Goal: Task Accomplishment & Management: Manage account settings

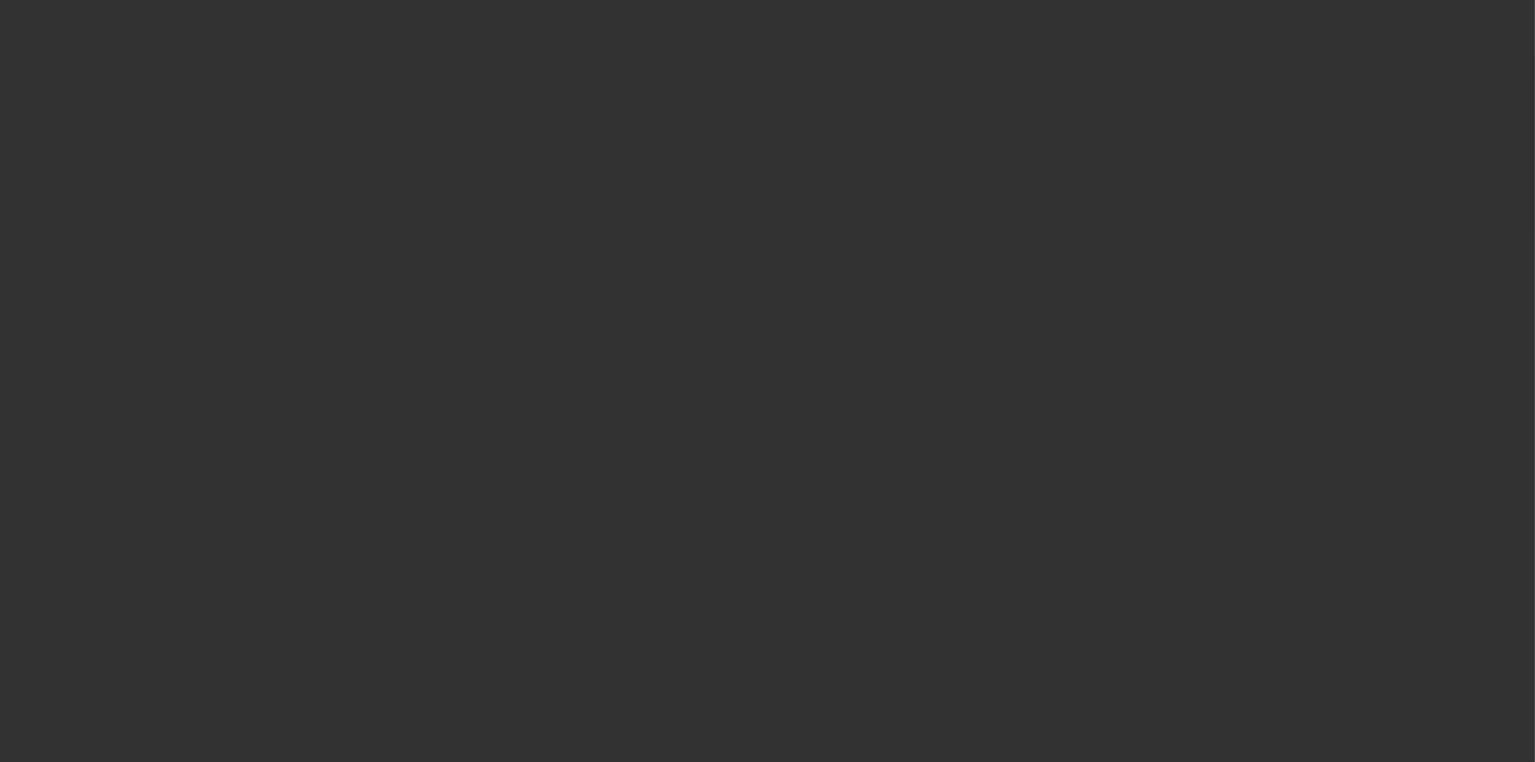
select select "4"
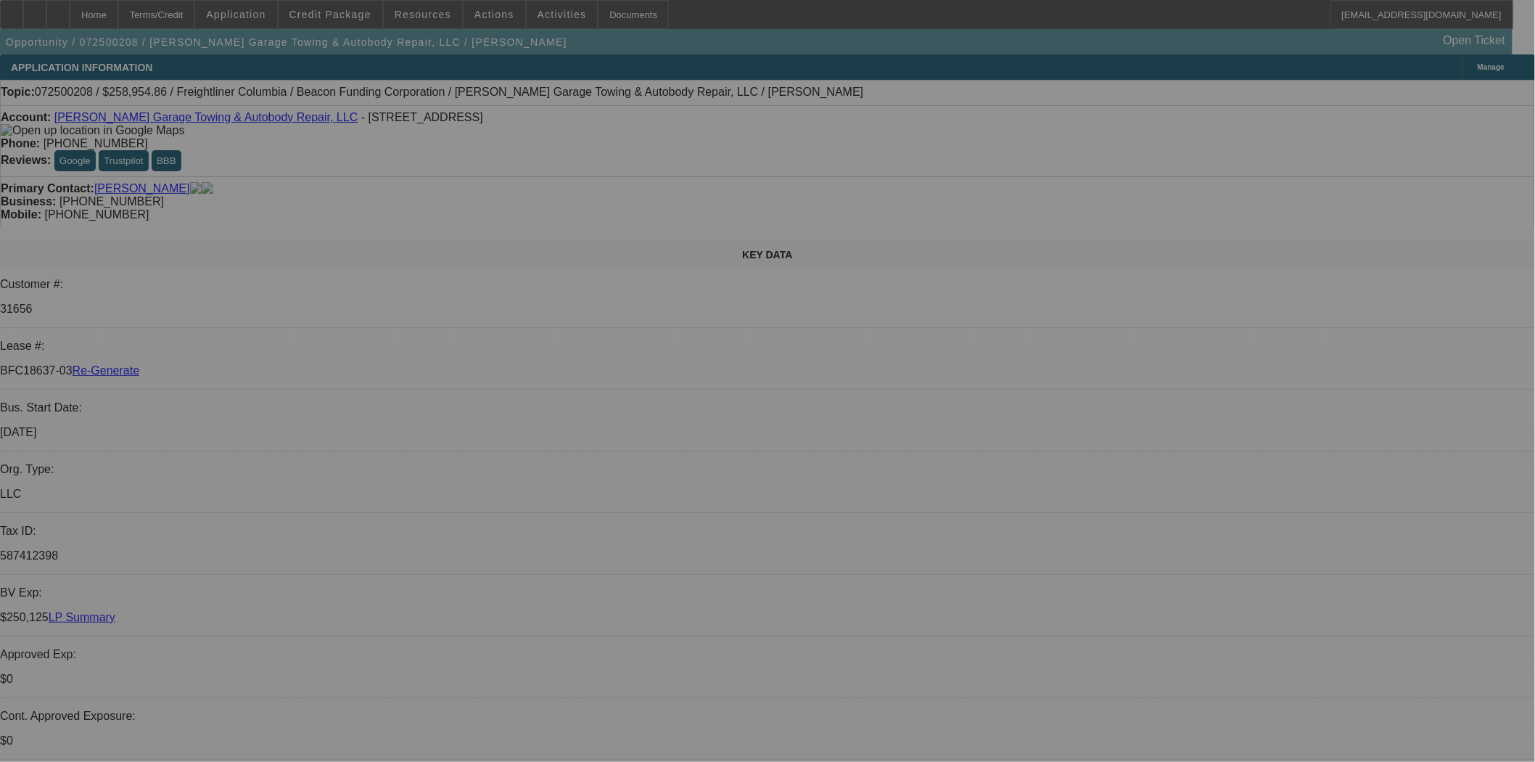
select select "0"
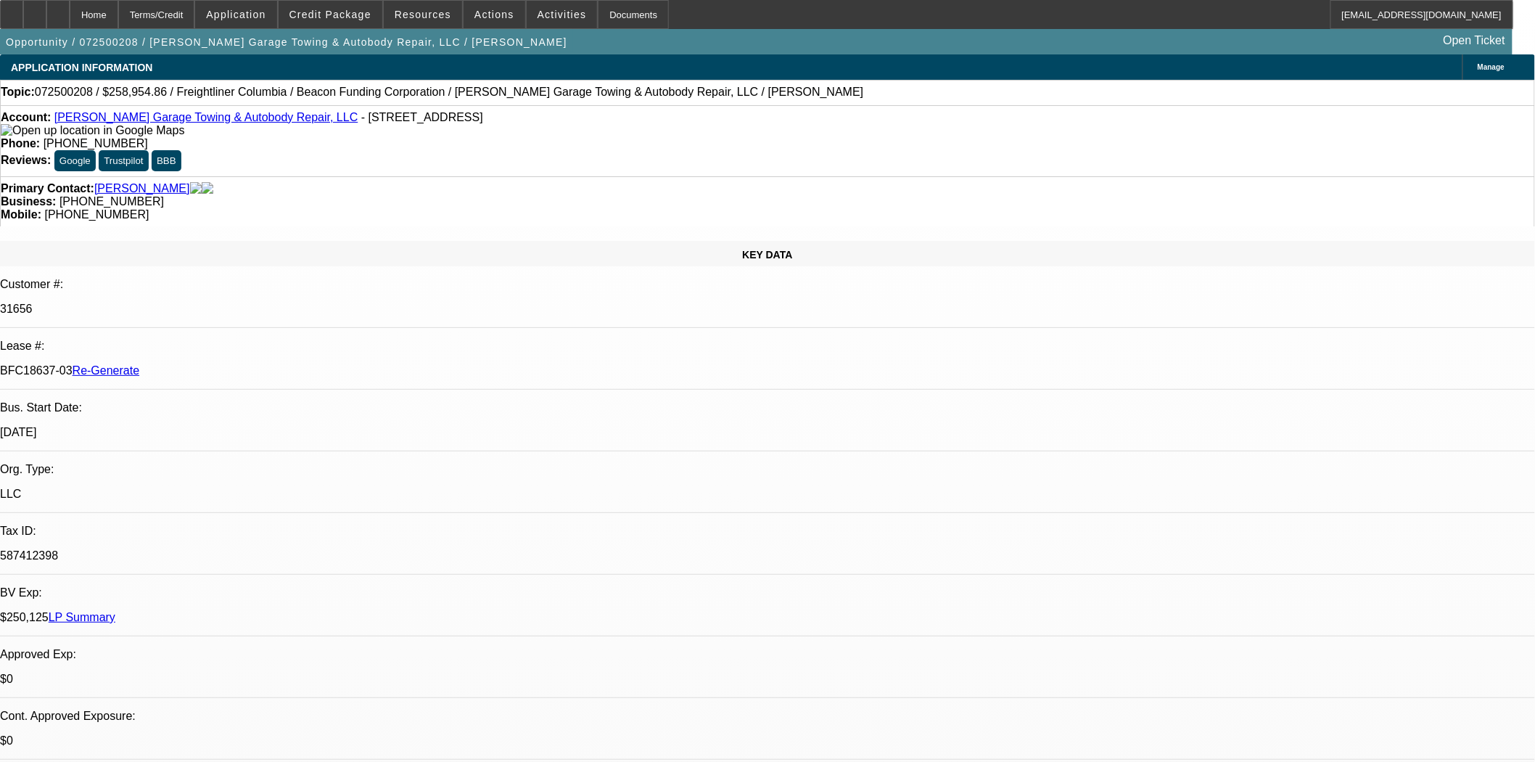
select select "0"
select select "2"
select select "0"
select select "6"
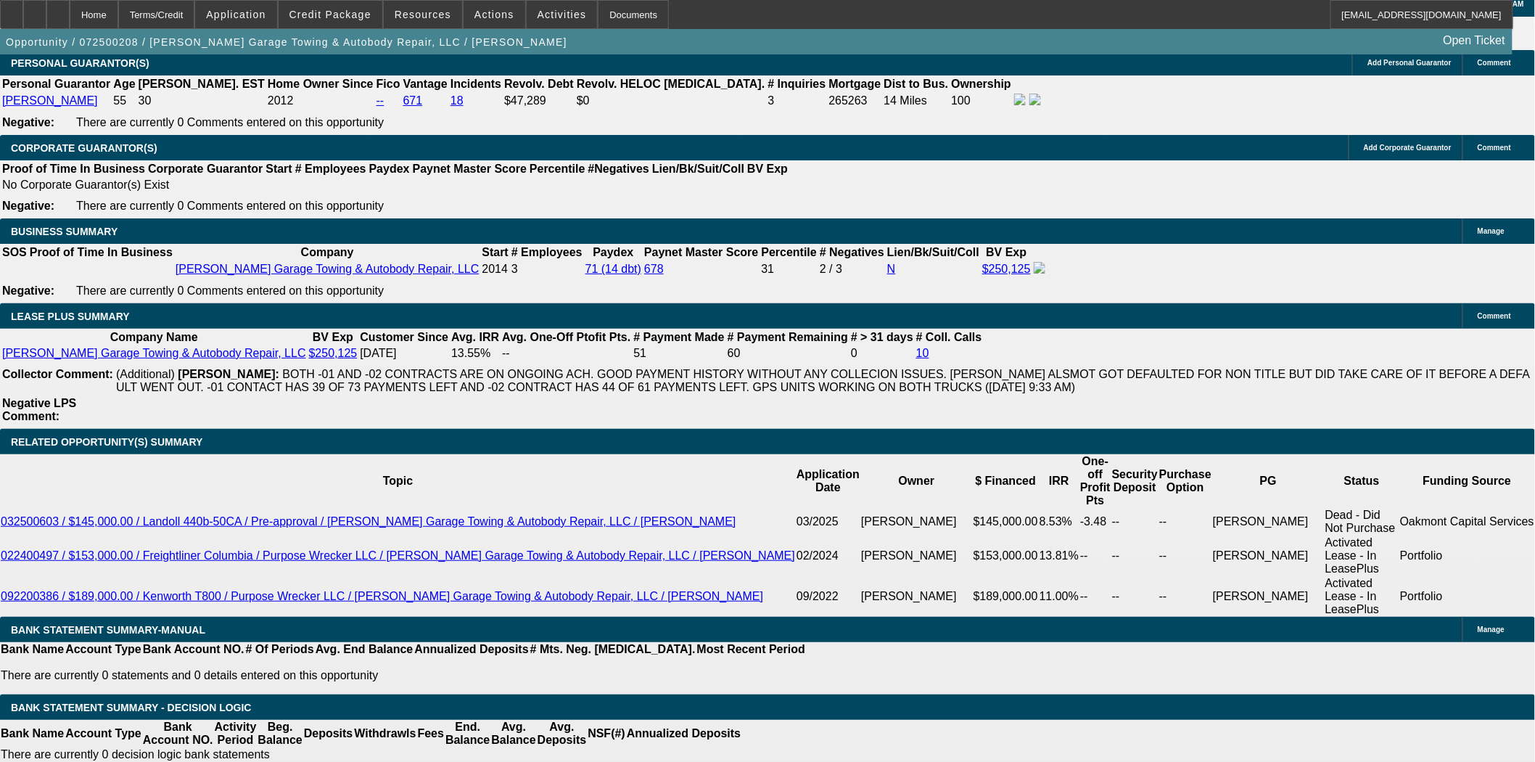
scroll to position [564, 0]
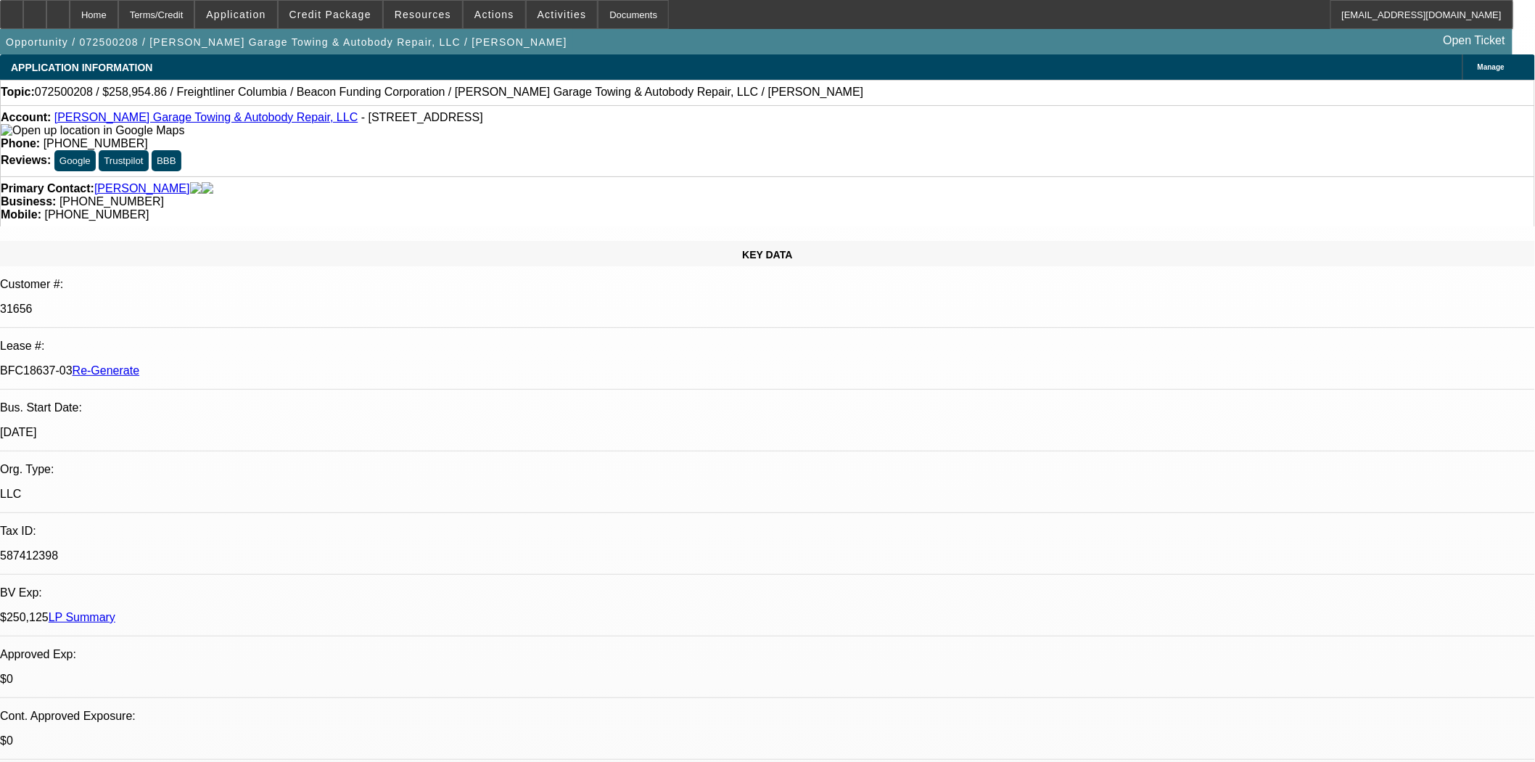
scroll to position [0, 0]
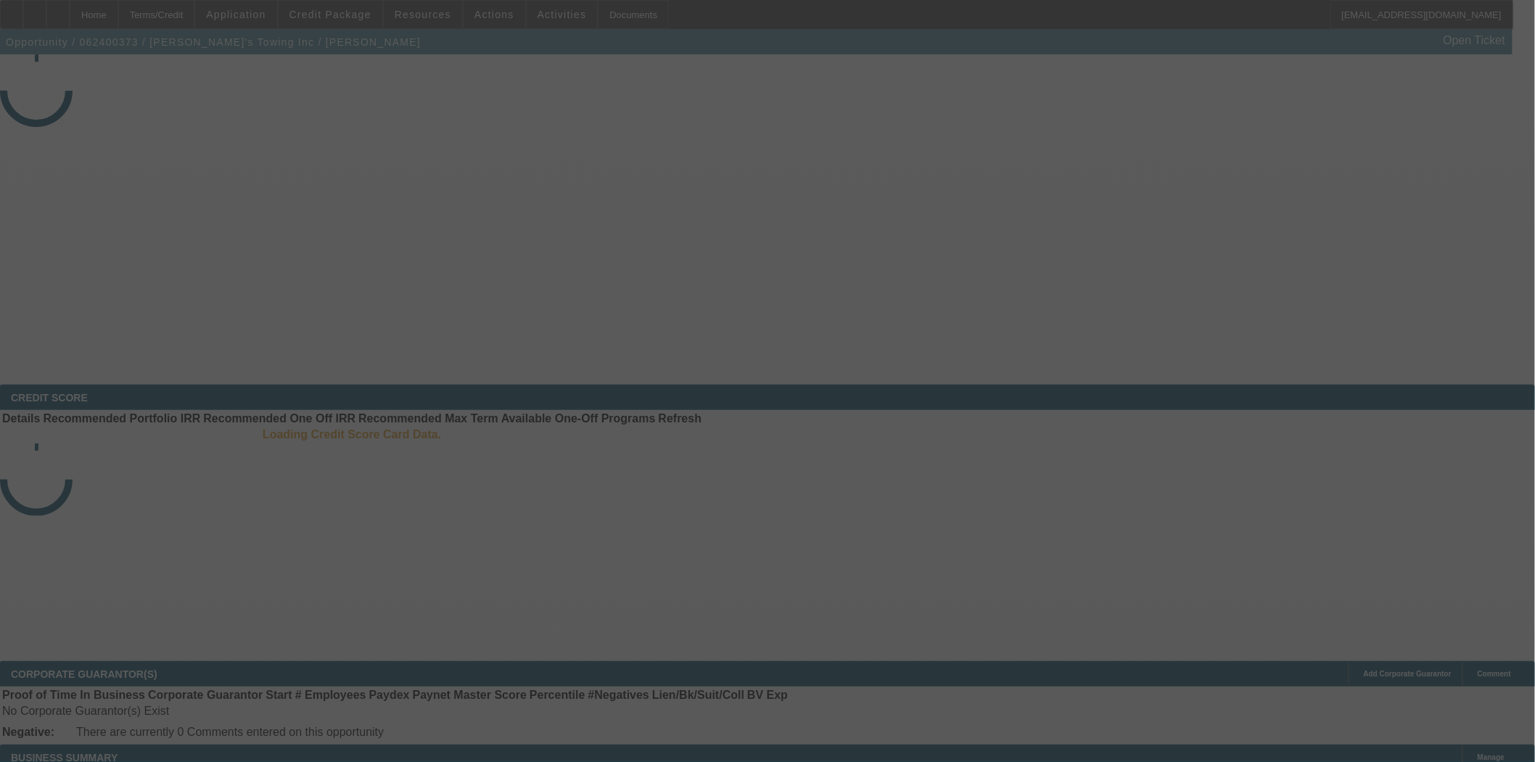
select select "4"
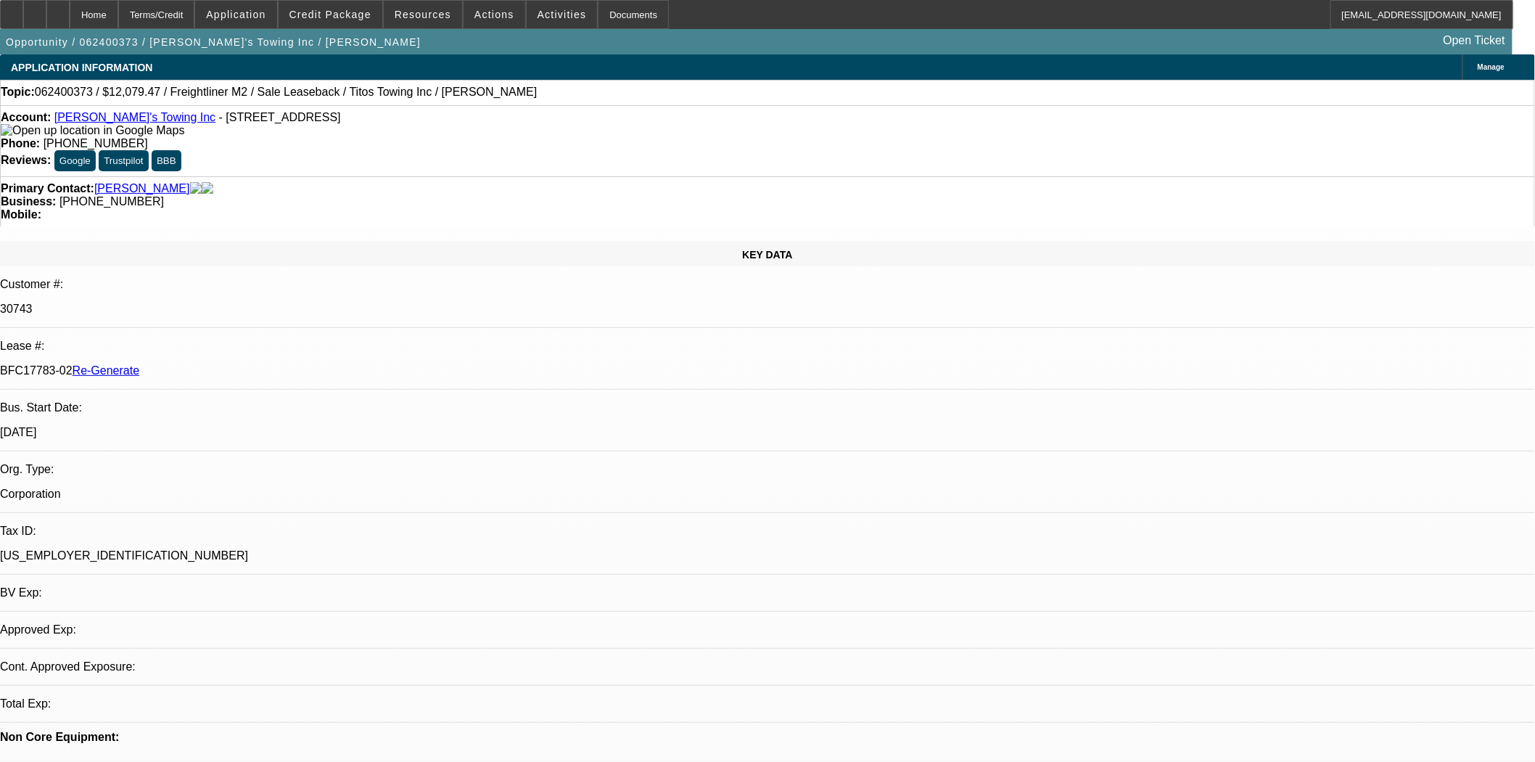
select select "0"
select select "2"
select select "0"
select select "6"
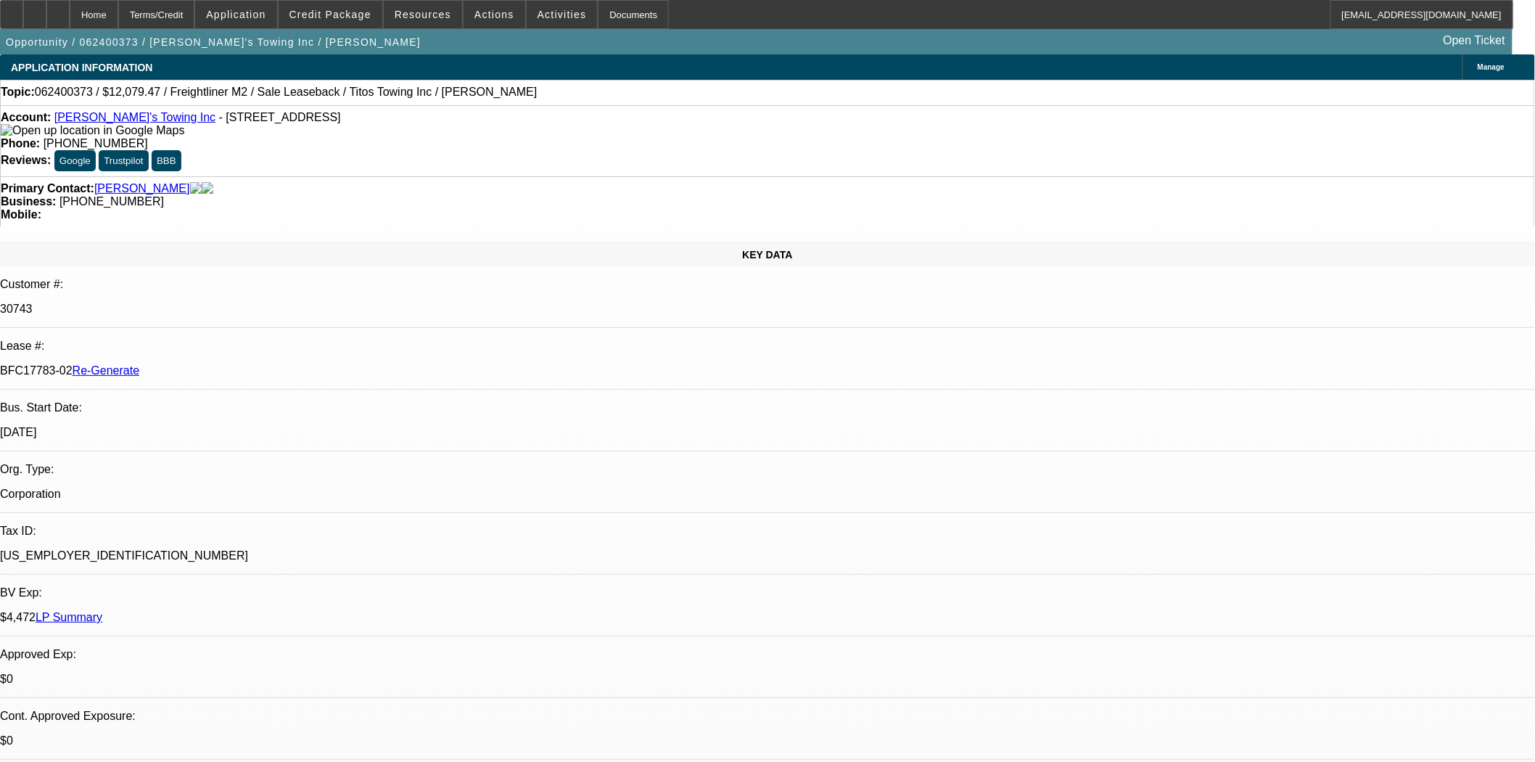
scroll to position [161, 0]
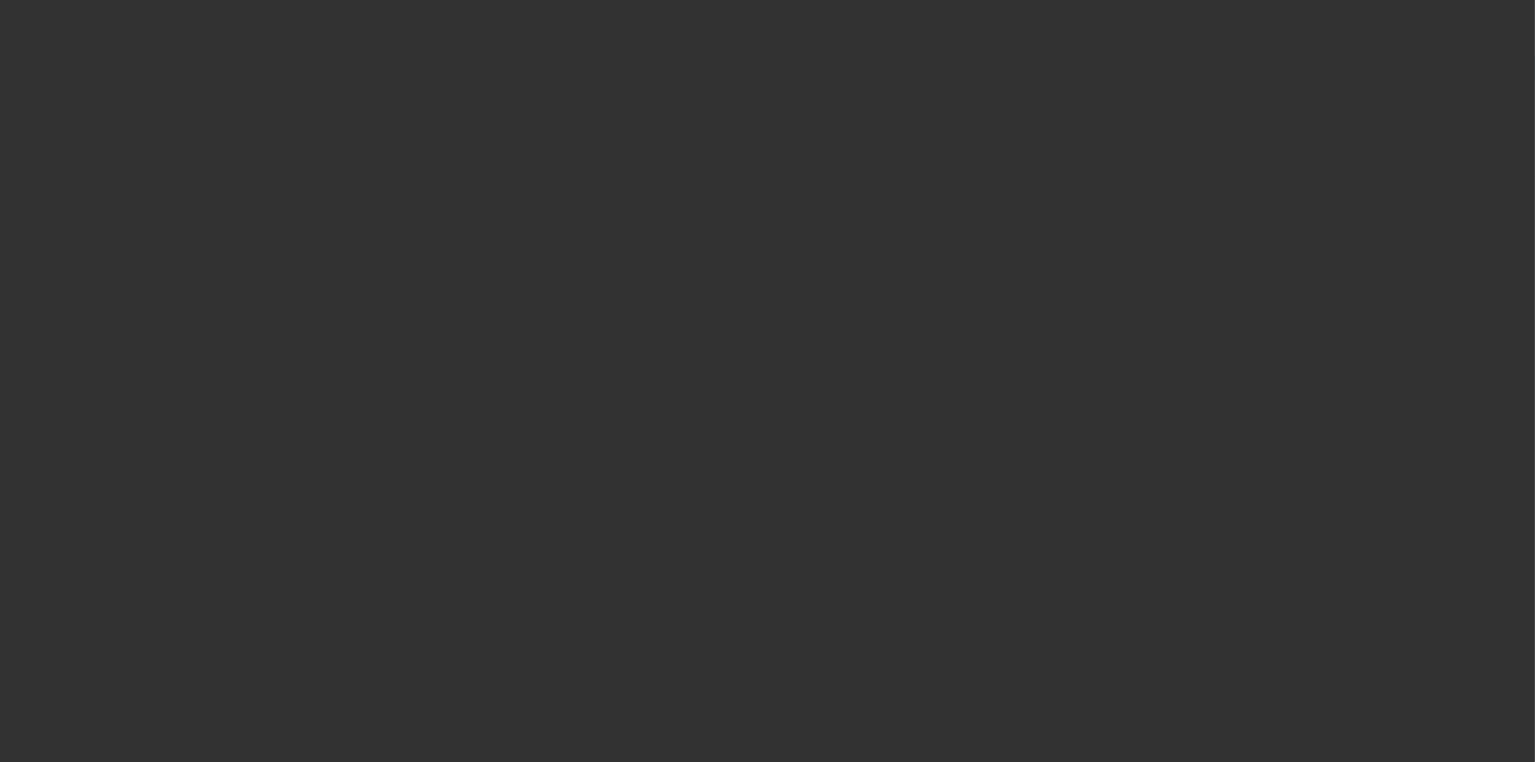
select select "4"
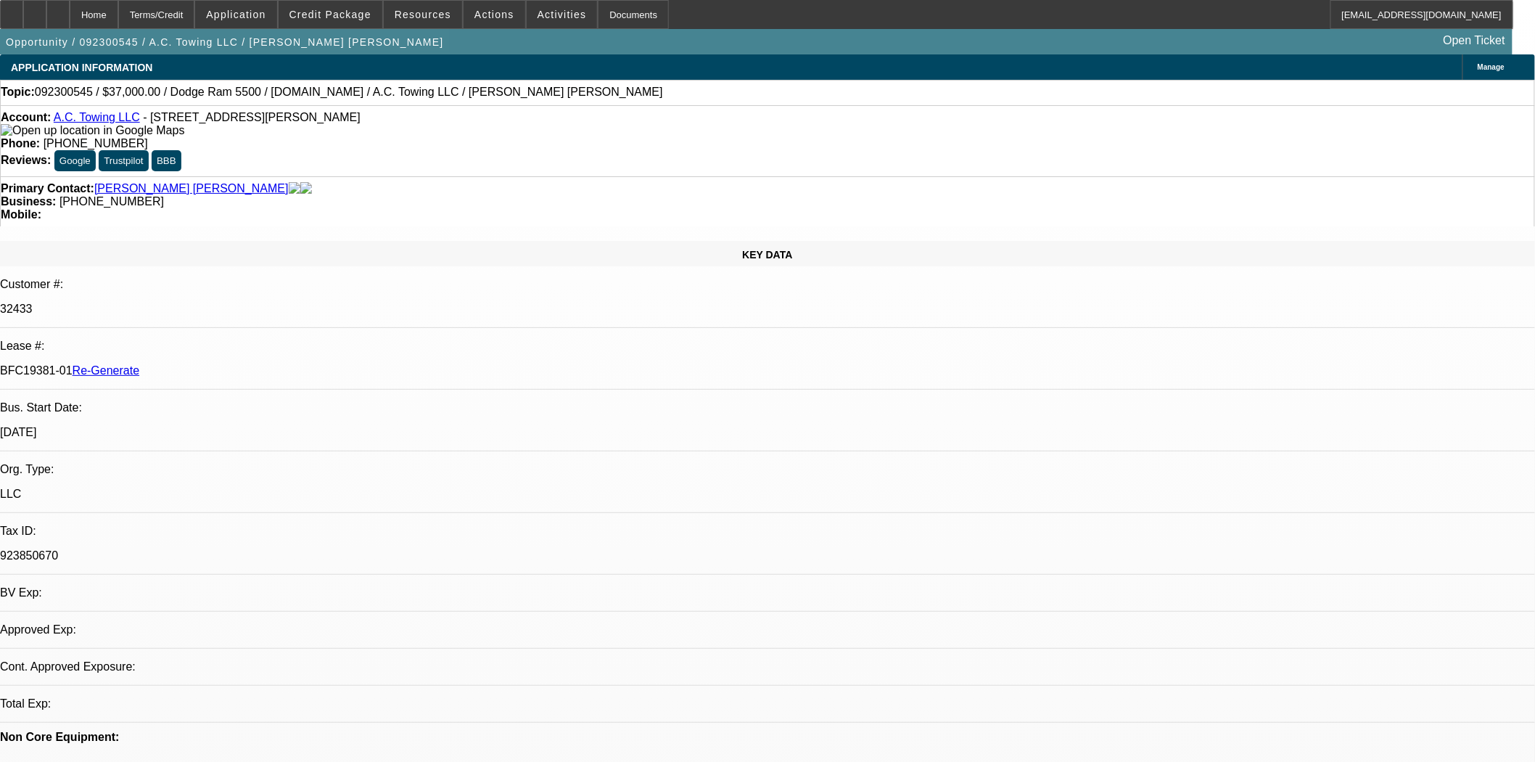
select select "0"
select select "2"
select select "0"
select select "6"
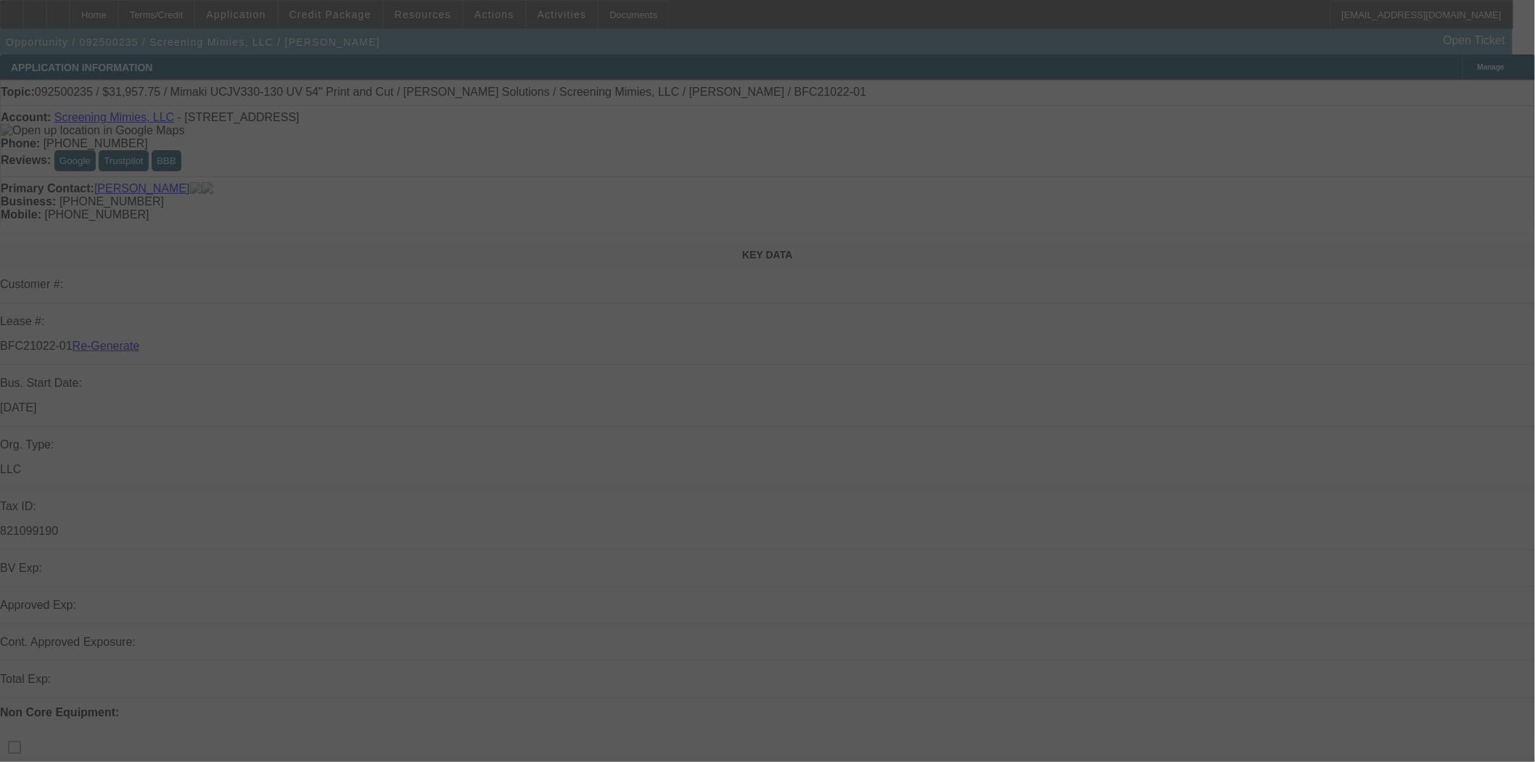
select select "3"
select select "0"
select select "2"
select select "0"
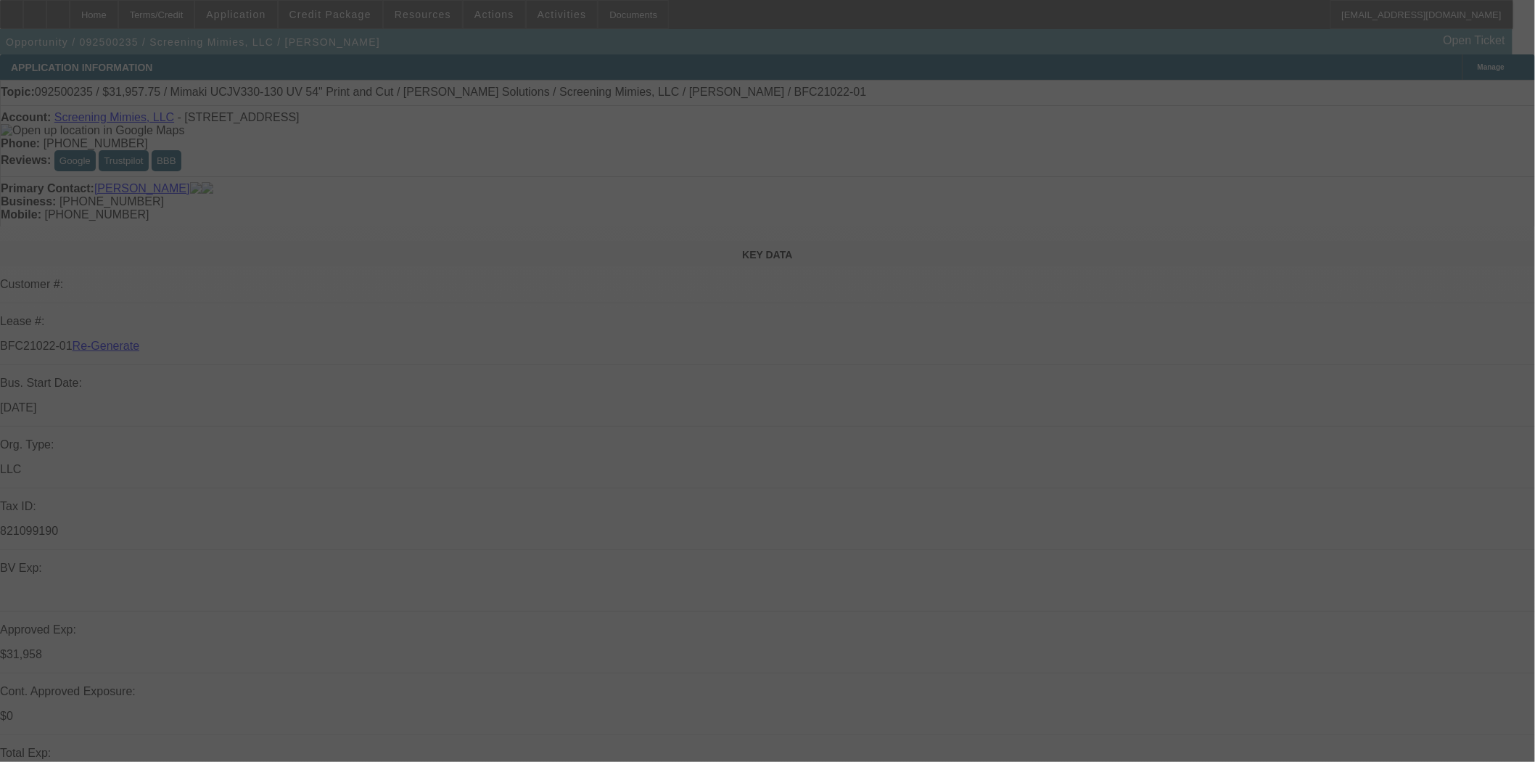
select select "6"
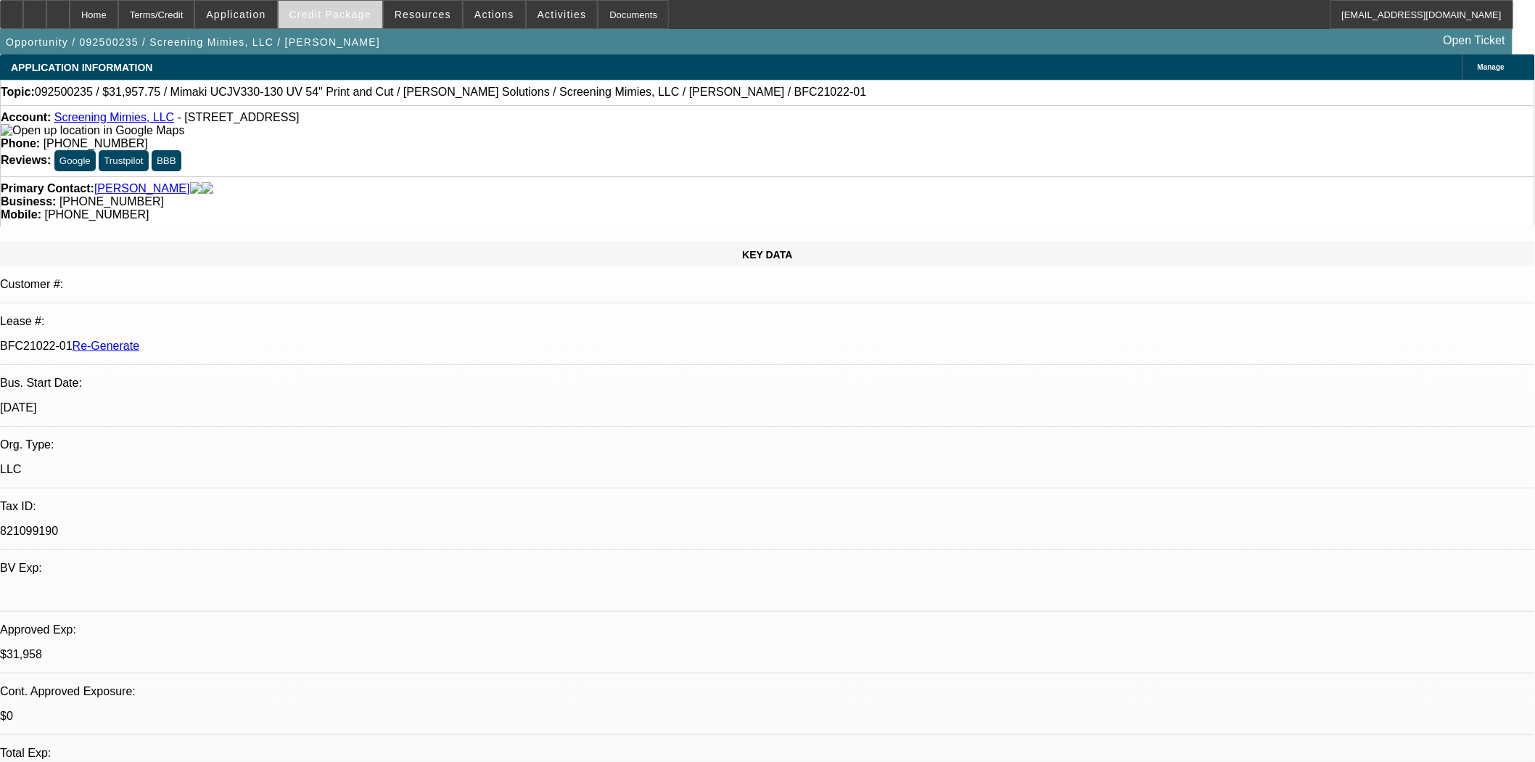
click at [350, 18] on span "Credit Package" at bounding box center [331, 15] width 82 height 12
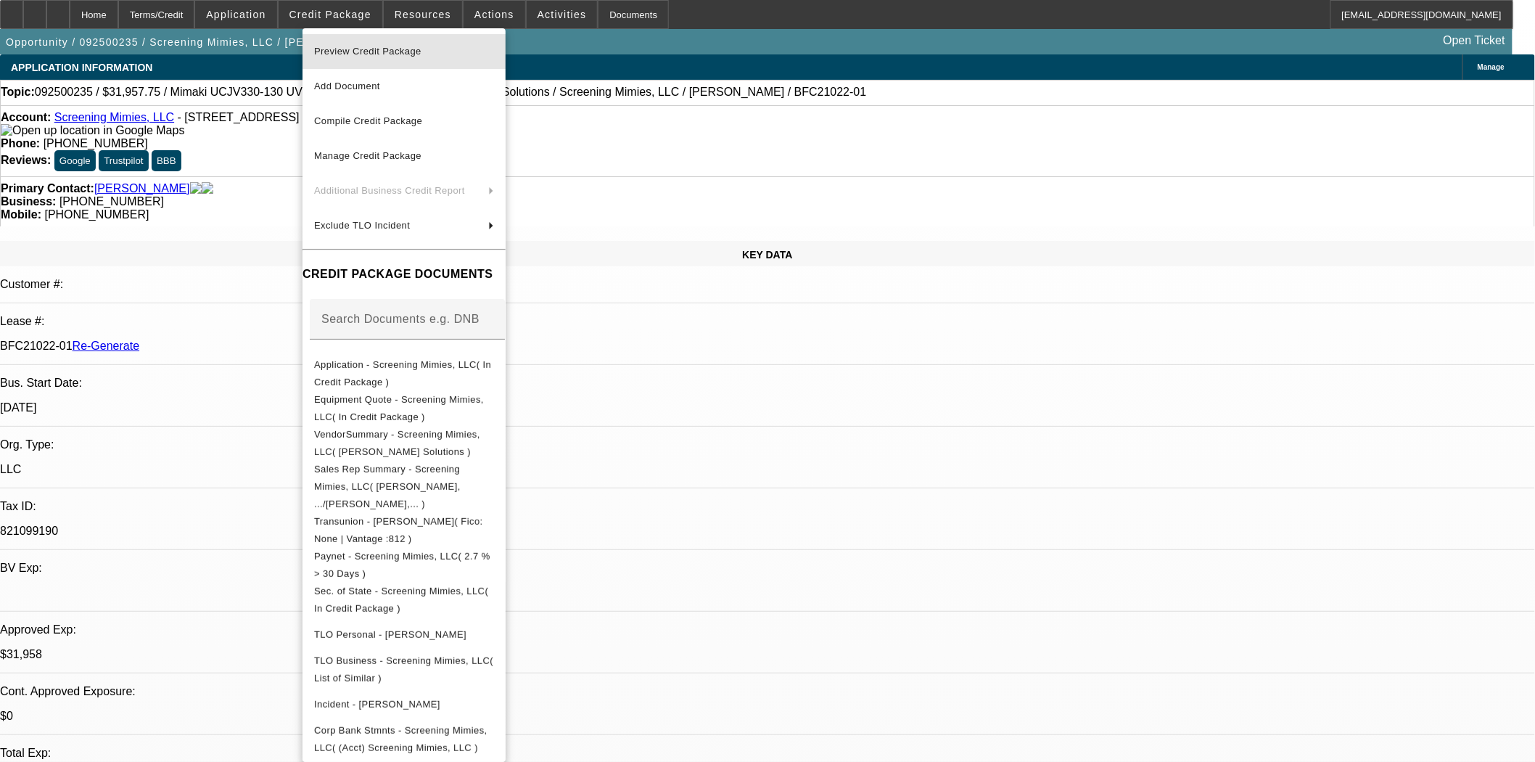
click at [360, 55] on span "Preview Credit Package" at bounding box center [367, 51] width 107 height 11
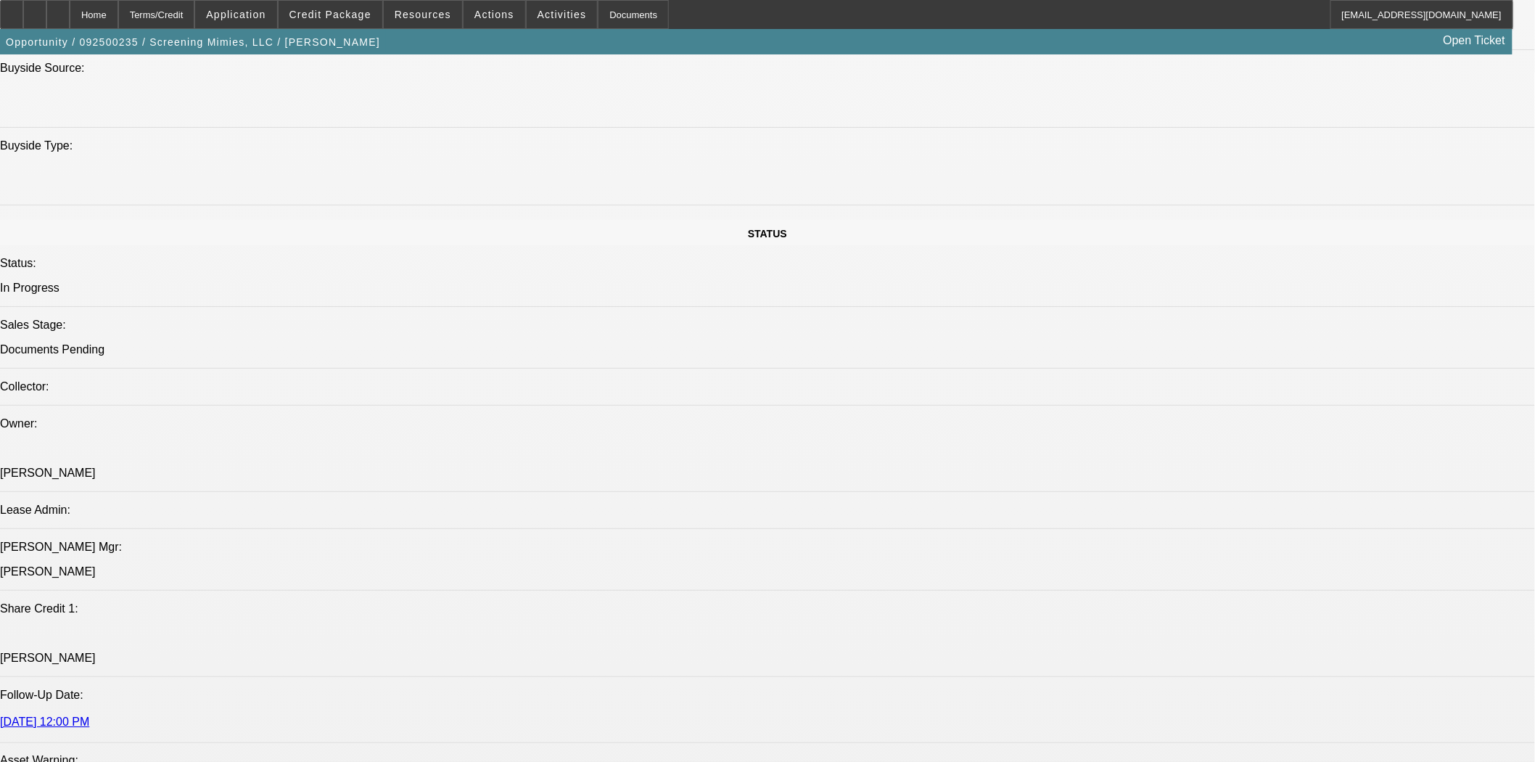
scroll to position [2015, 0]
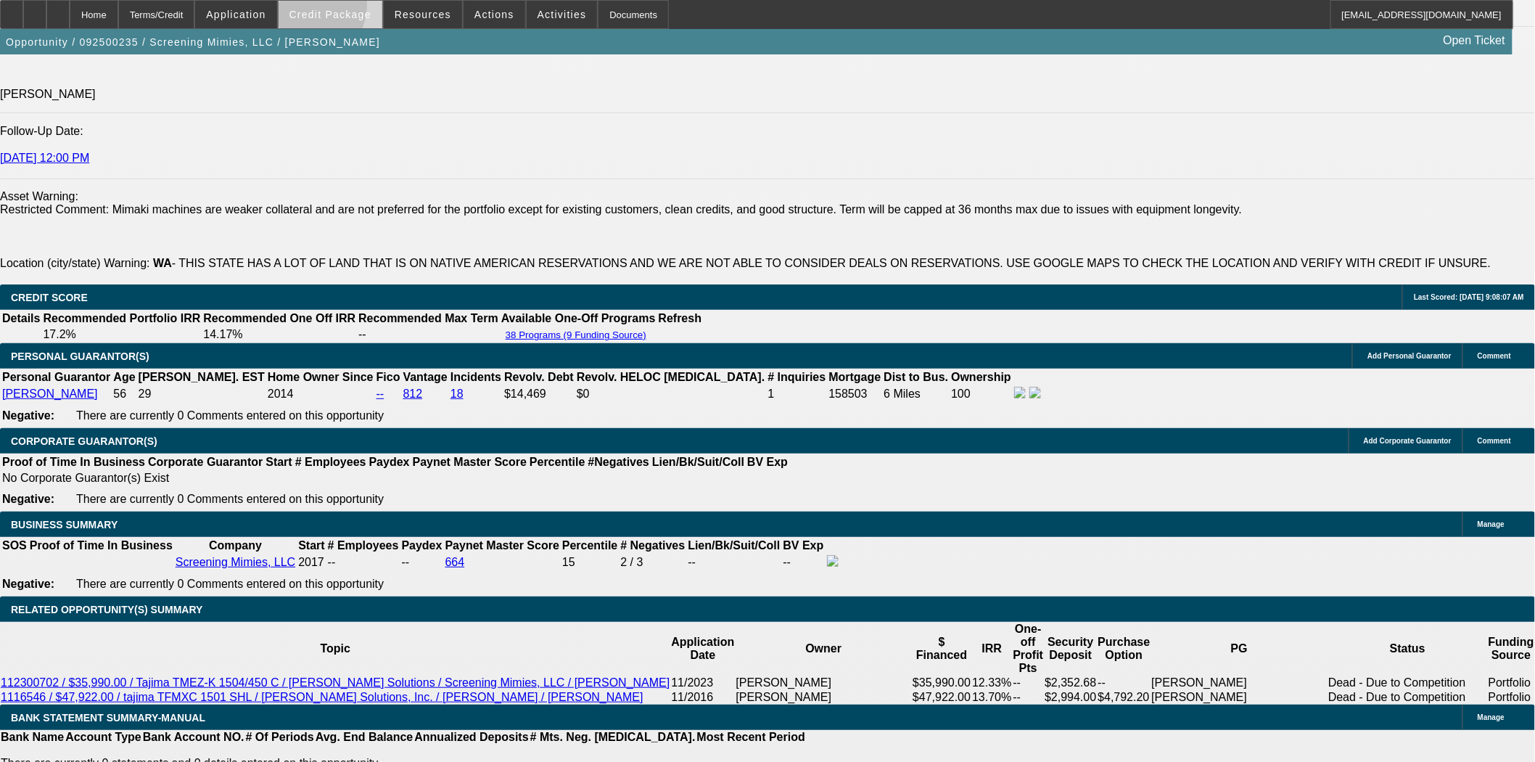
click at [327, 8] on span at bounding box center [331, 14] width 104 height 35
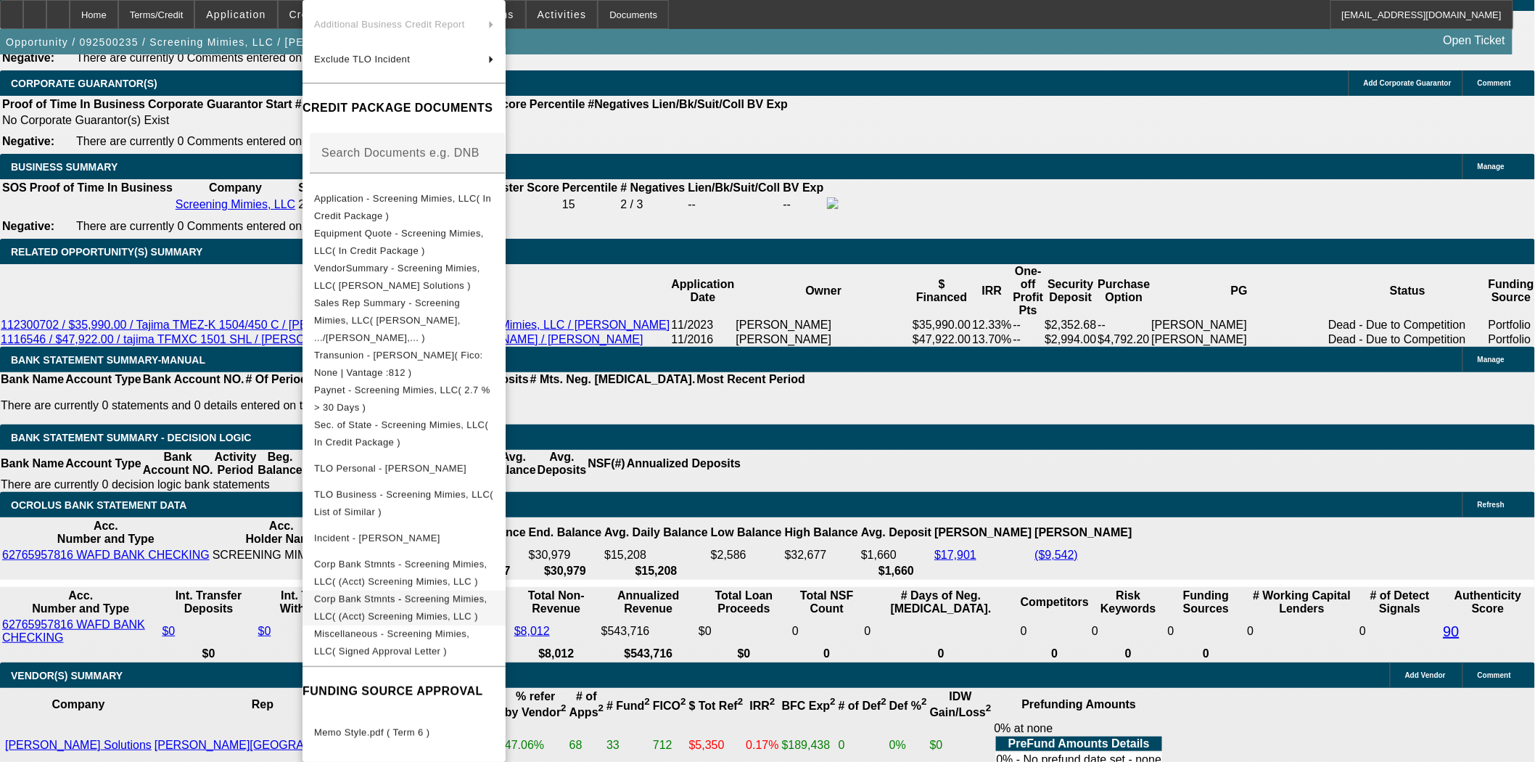
scroll to position [2580, 0]
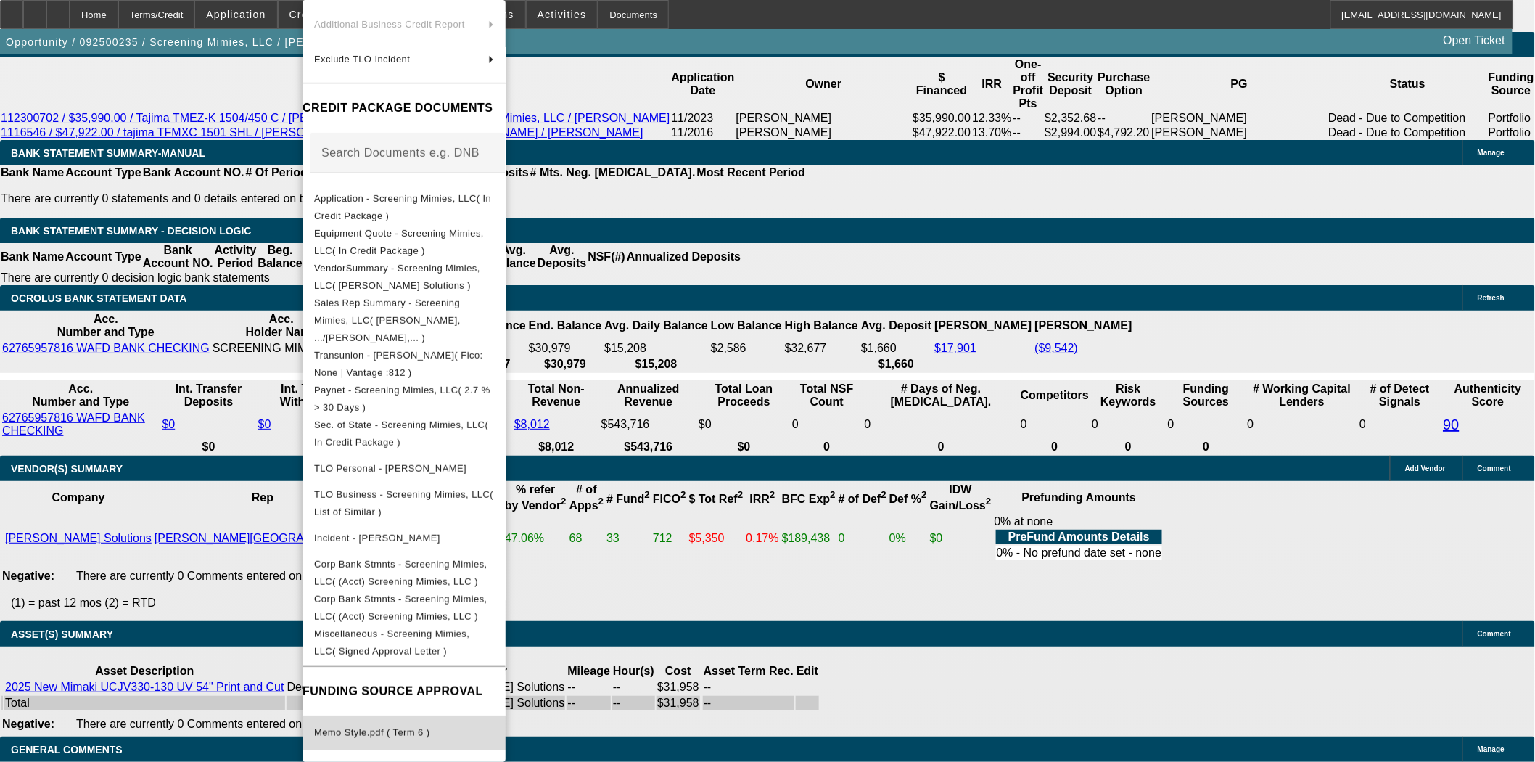
click at [443, 724] on span "Memo Style.pdf ( Term 6 )" at bounding box center [404, 732] width 180 height 17
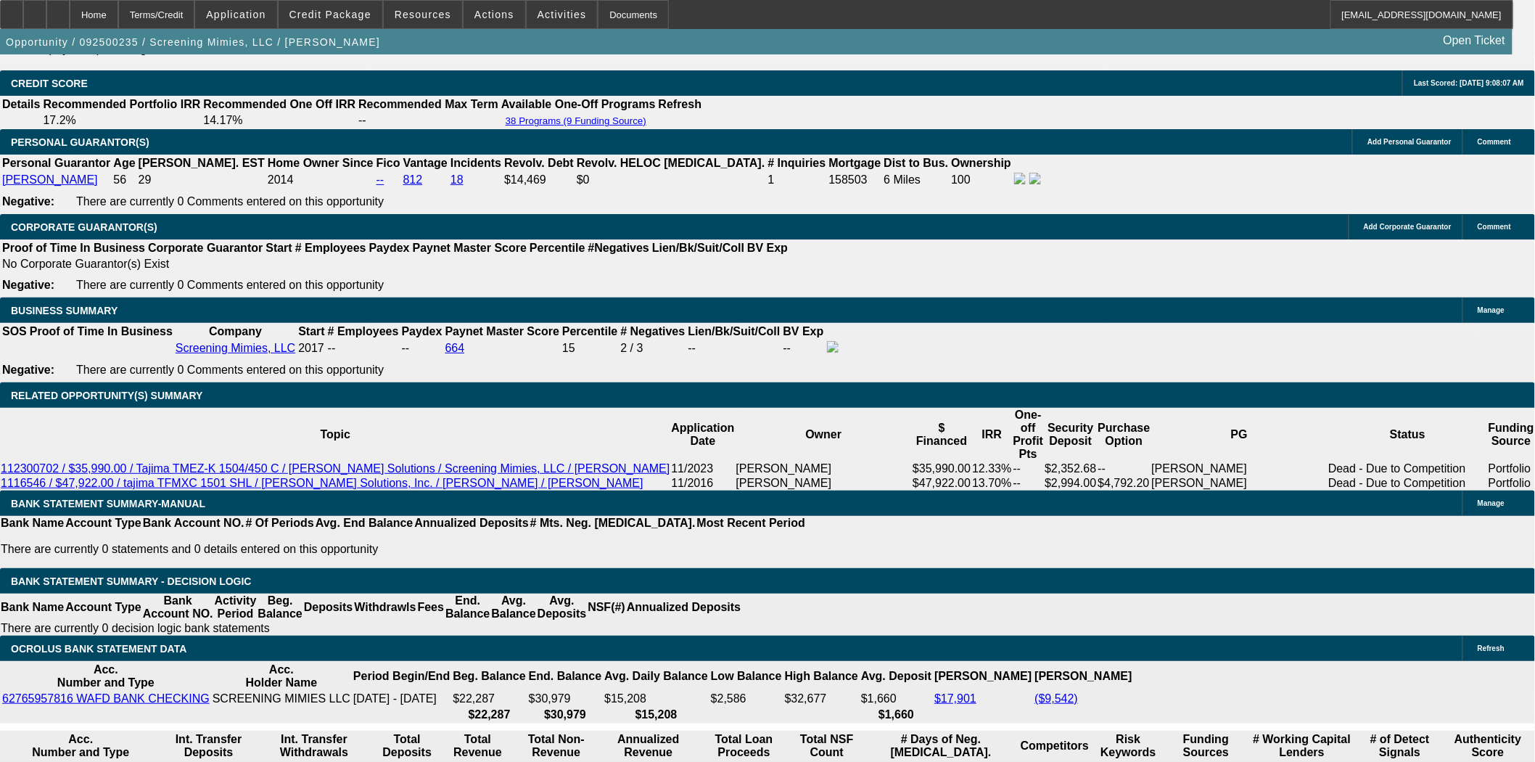
scroll to position [2257, 0]
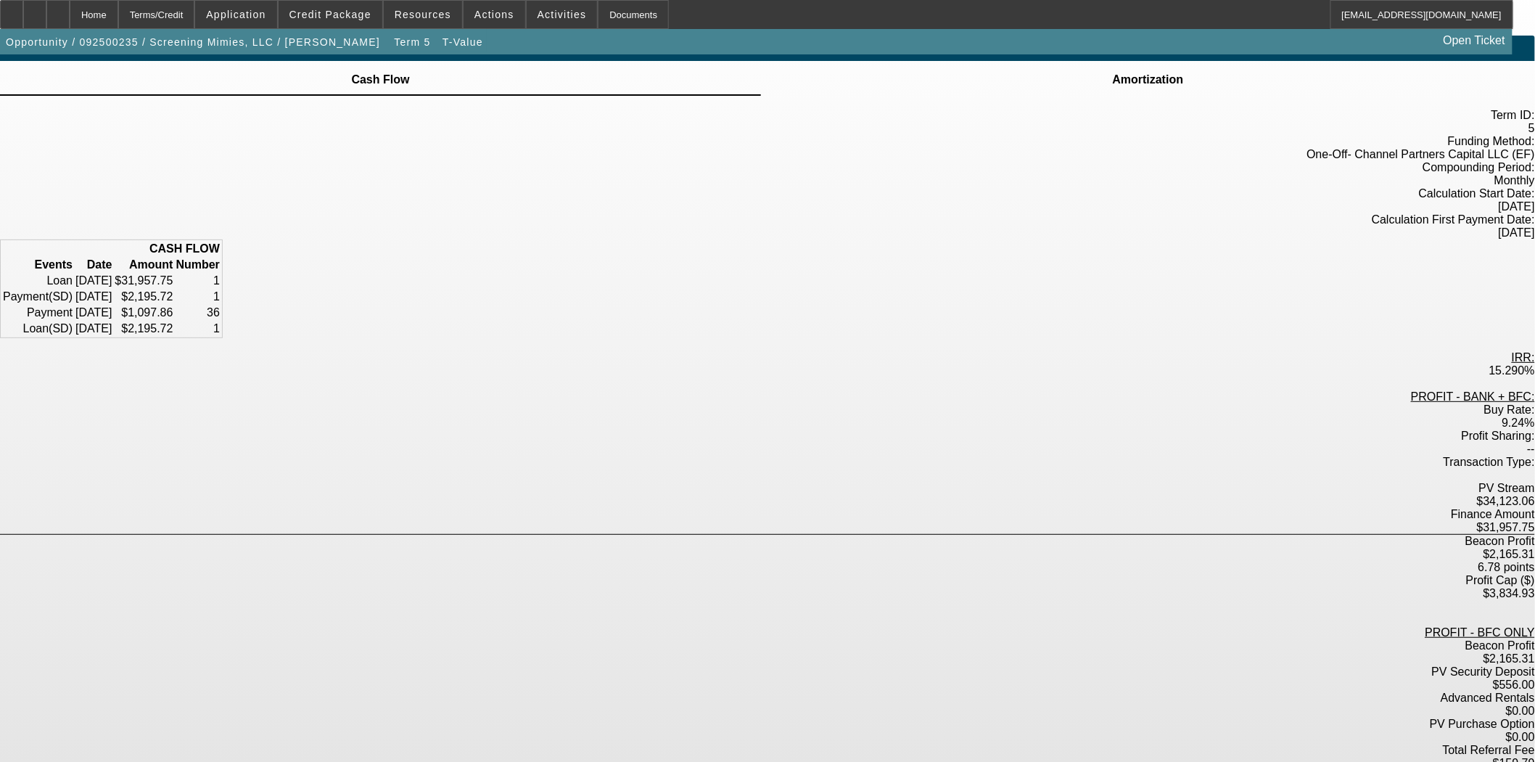
scroll to position [27, 0]
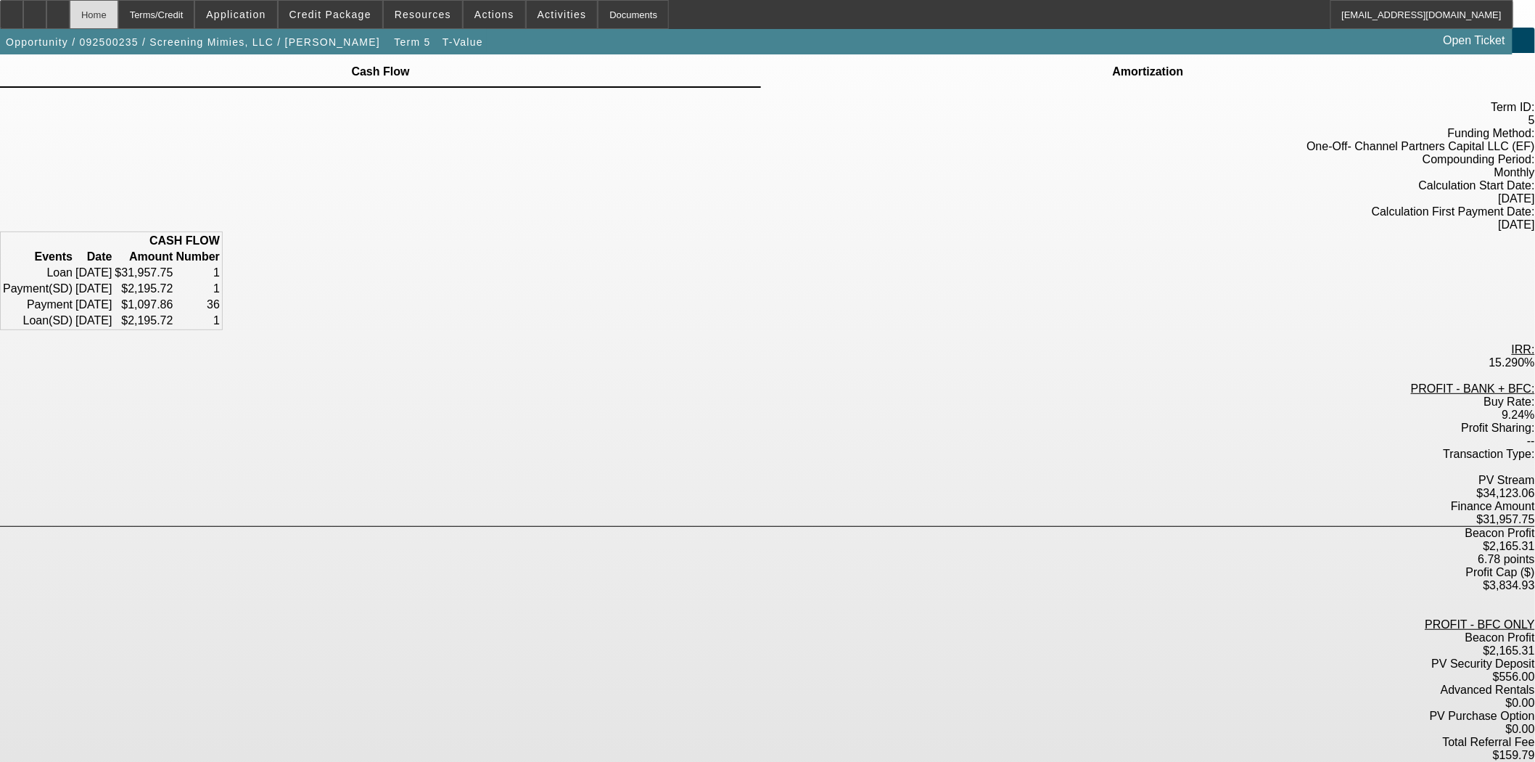
click at [116, 9] on div "Home" at bounding box center [94, 14] width 49 height 29
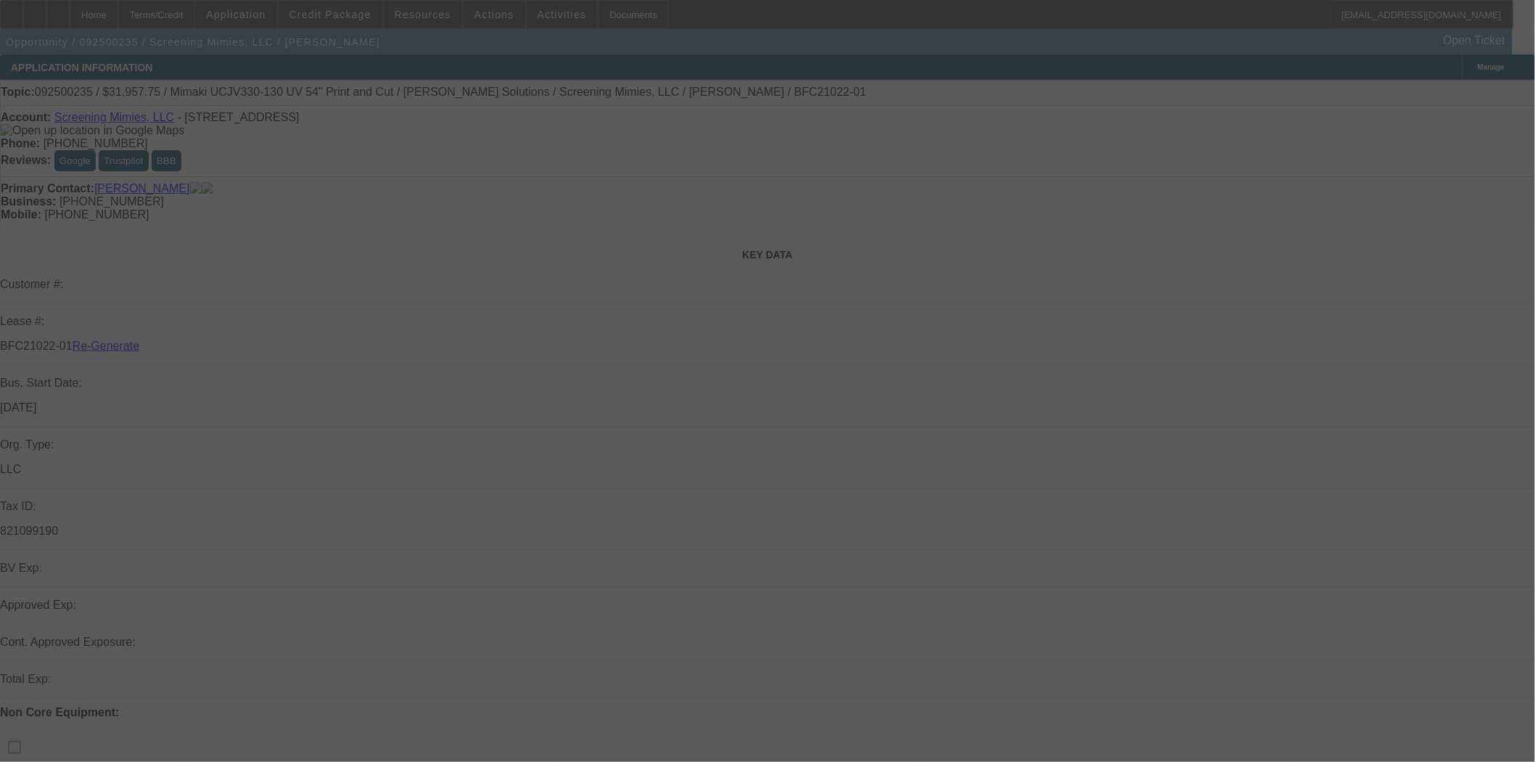
select select "3"
select select "0"
select select "2"
select select "0"
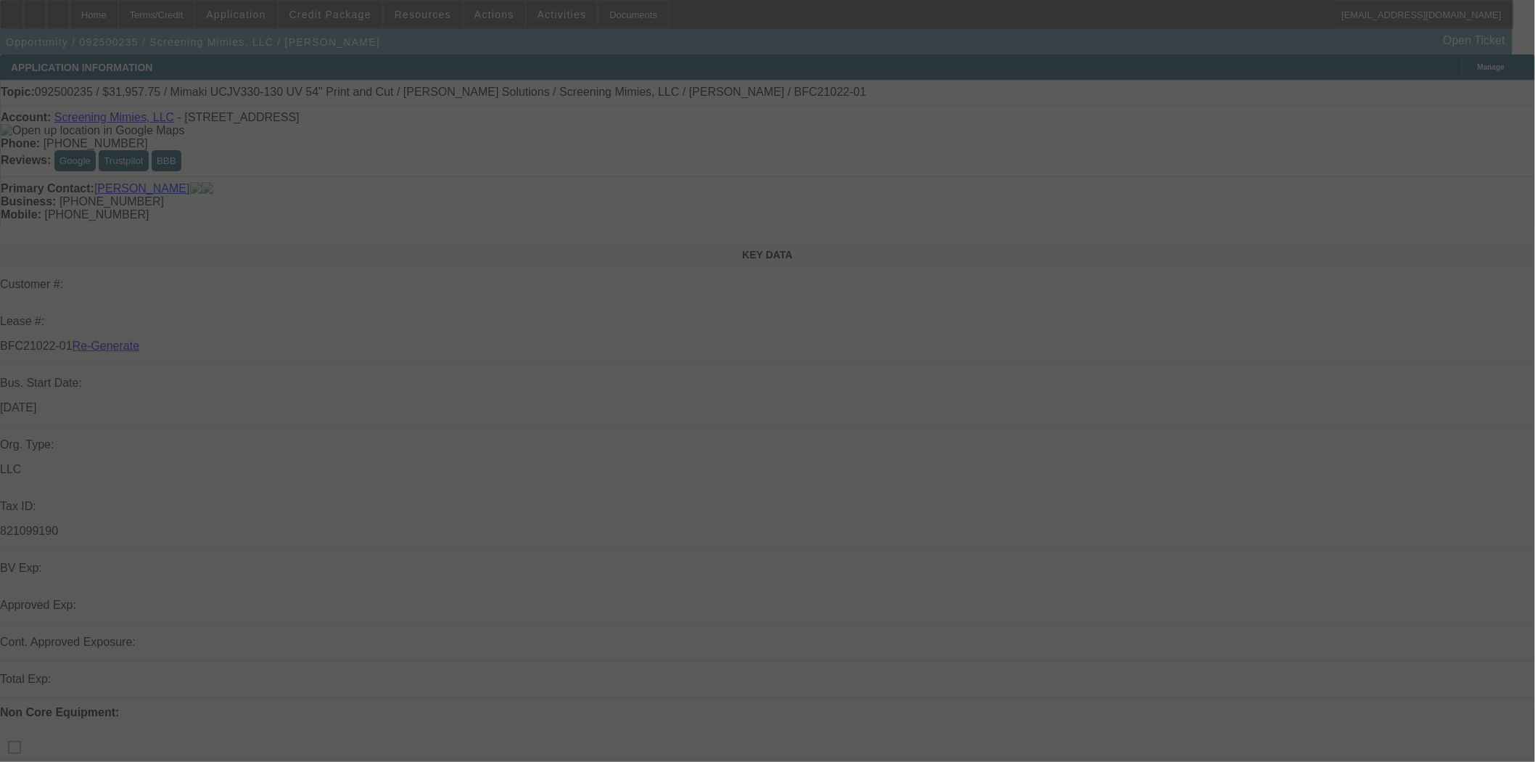
select select "6"
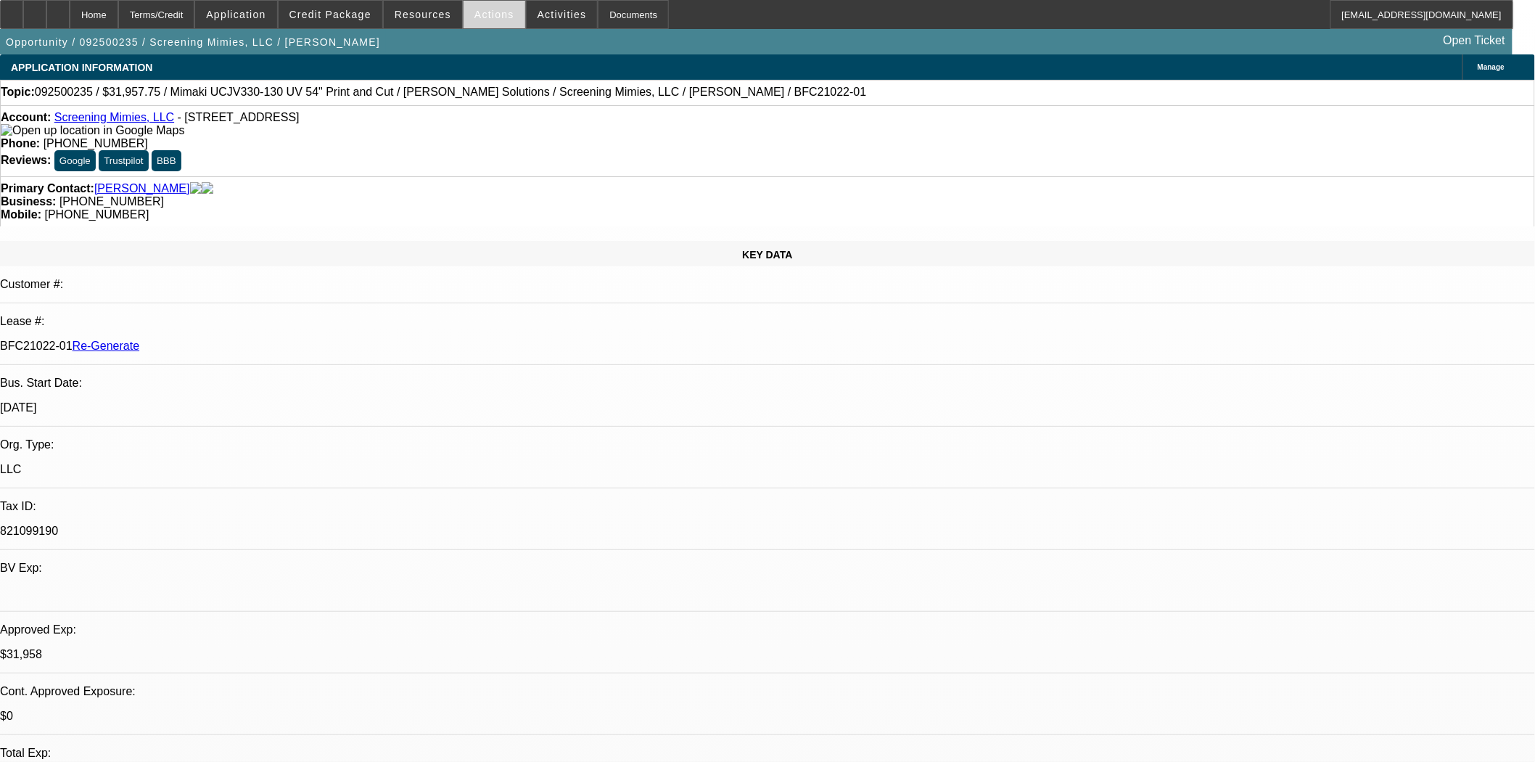
click at [475, 12] on span "Actions" at bounding box center [495, 15] width 40 height 12
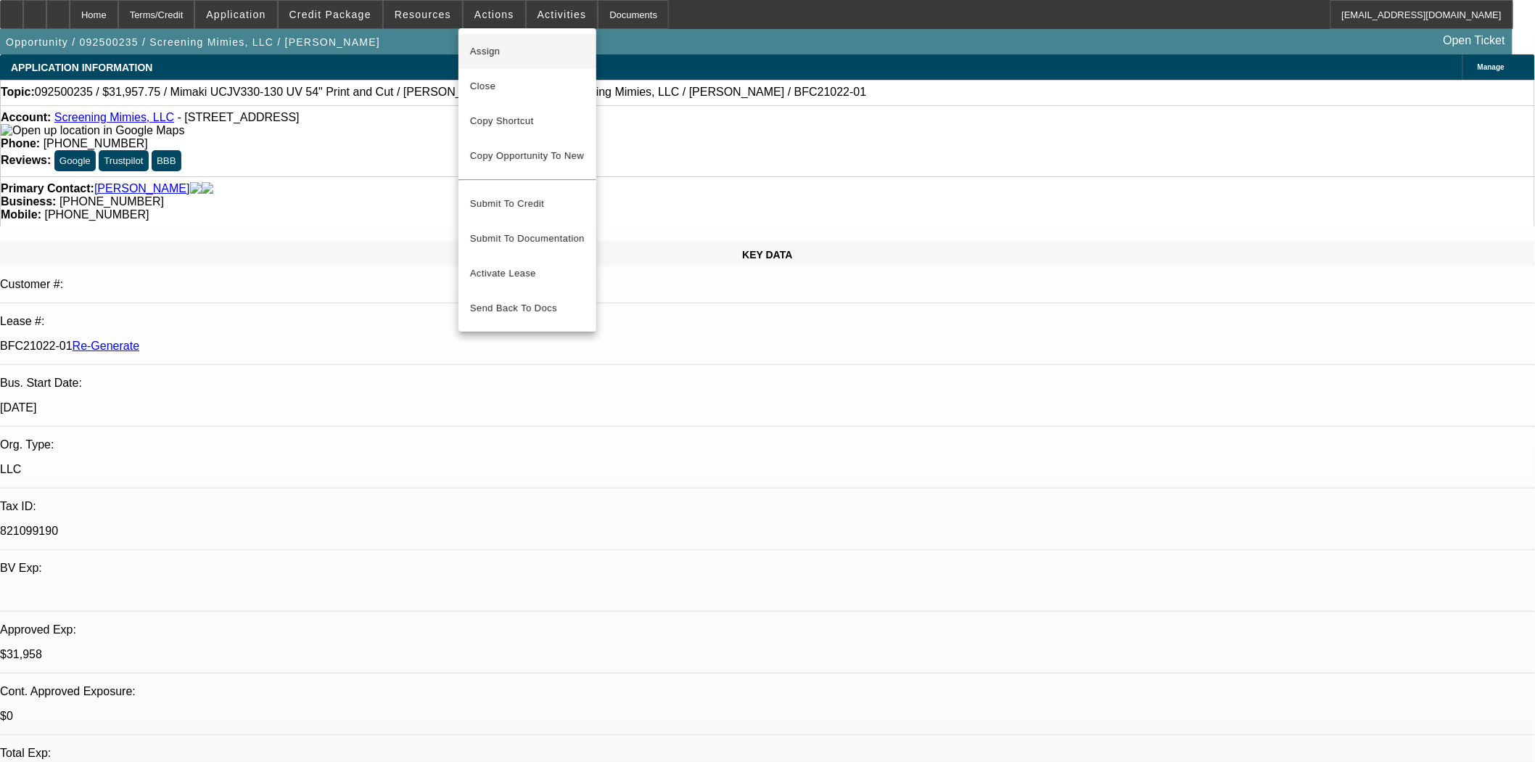
click at [475, 52] on span "Assign" at bounding box center [527, 51] width 115 height 17
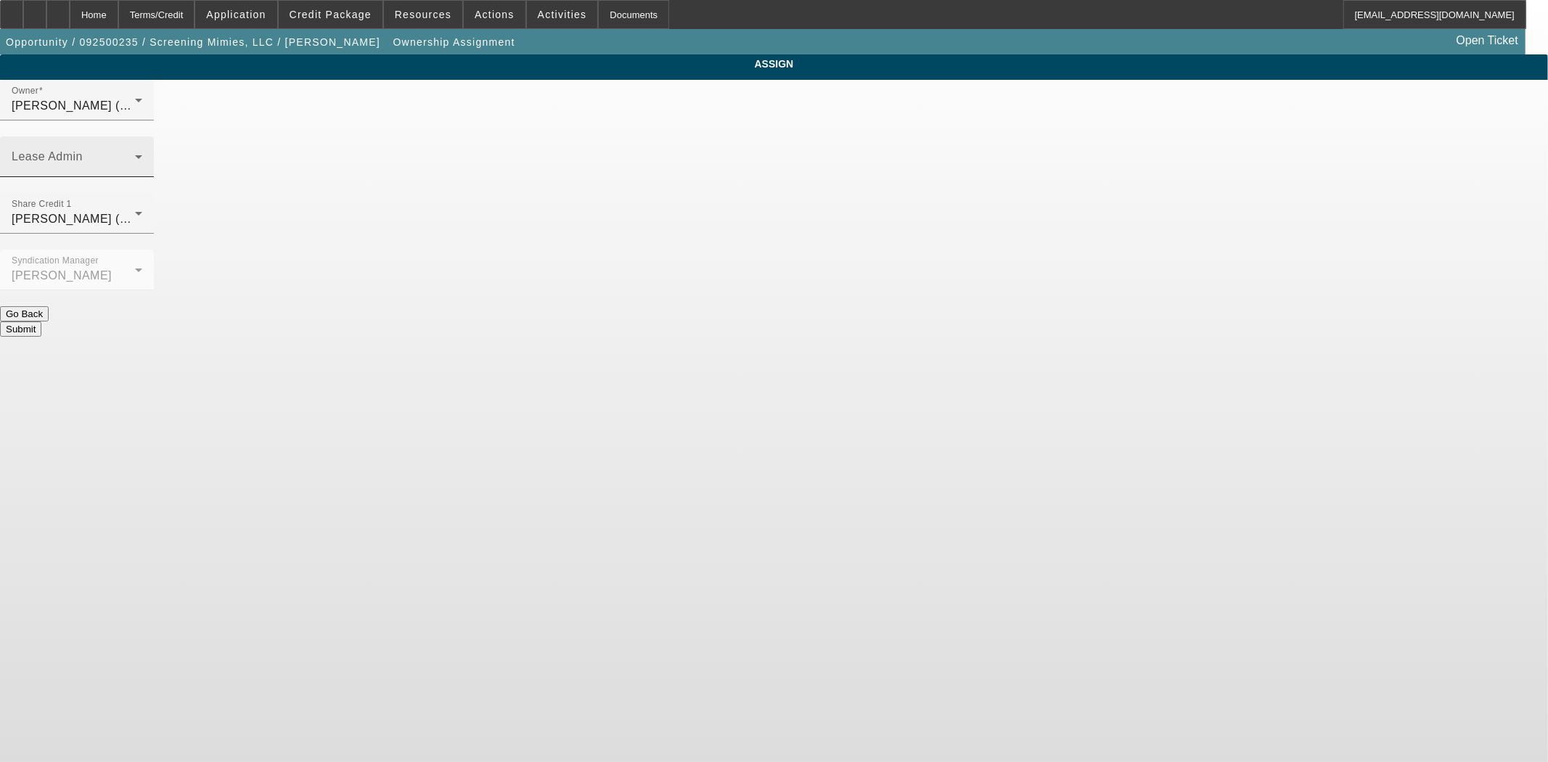
click at [142, 136] on div "Lease Admin" at bounding box center [77, 156] width 131 height 41
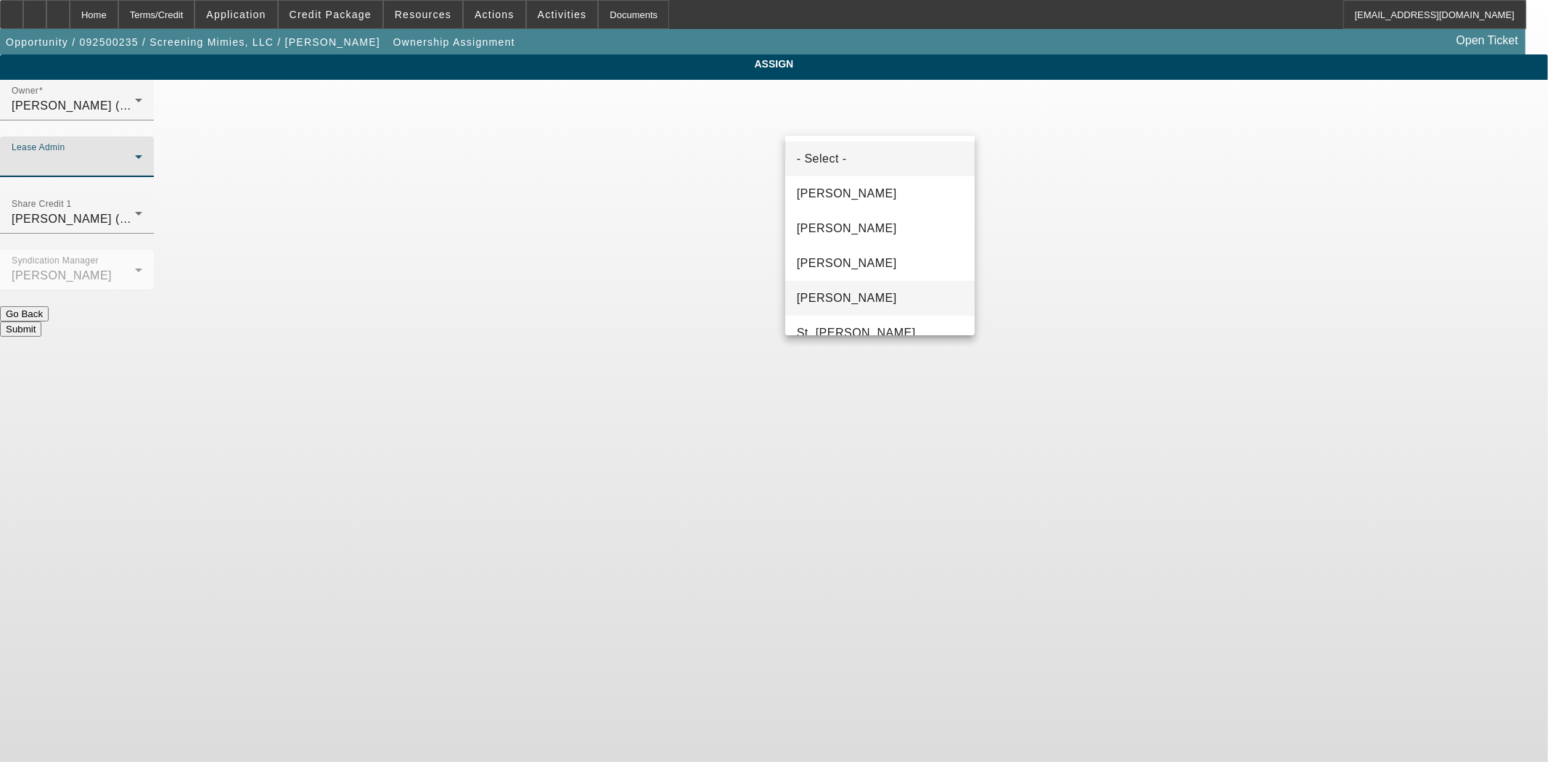
click at [833, 292] on span "[PERSON_NAME]" at bounding box center [847, 298] width 100 height 17
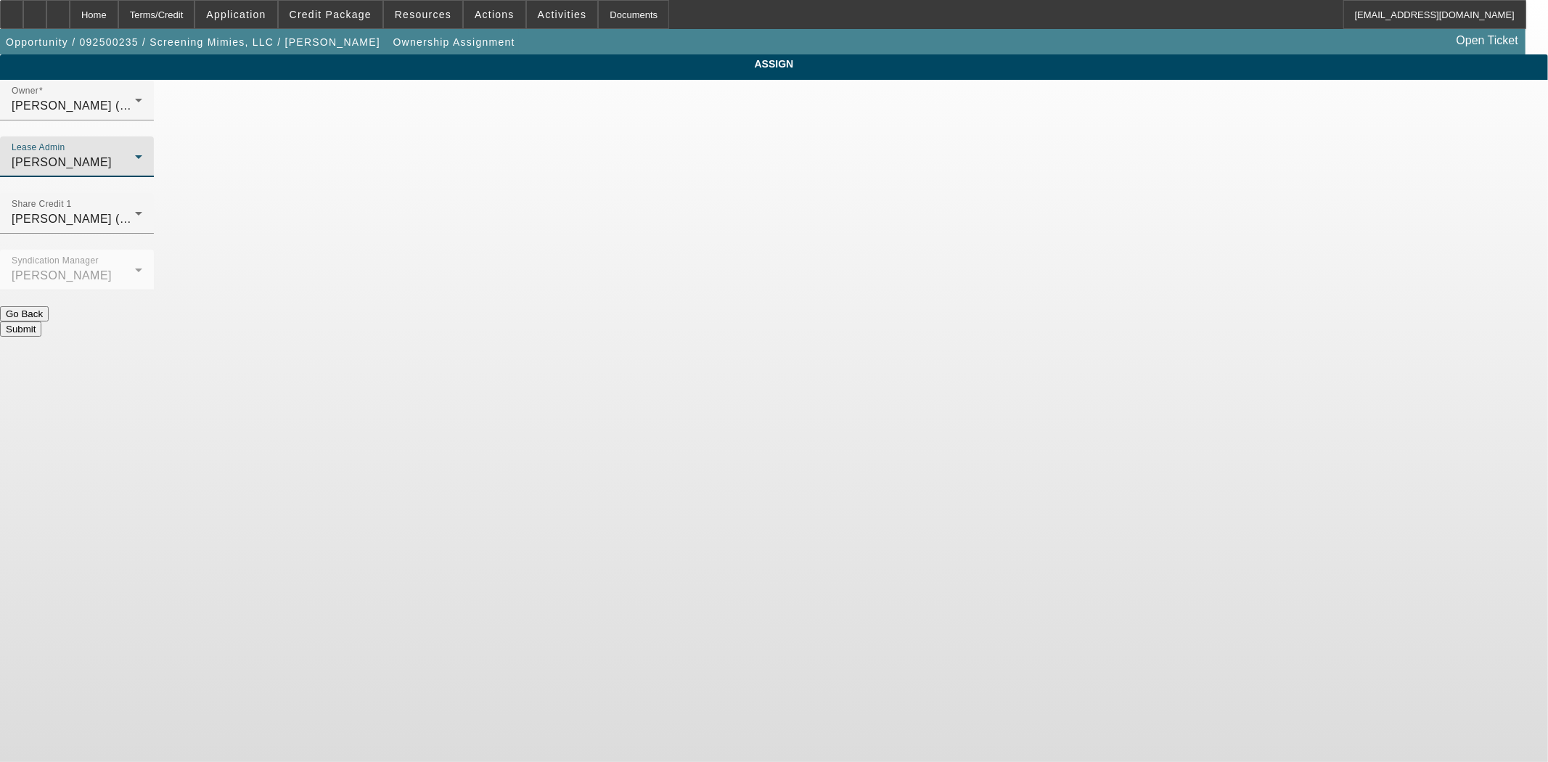
click at [154, 290] on div at bounding box center [77, 298] width 154 height 16
click at [41, 321] on button "Submit" at bounding box center [20, 328] width 41 height 15
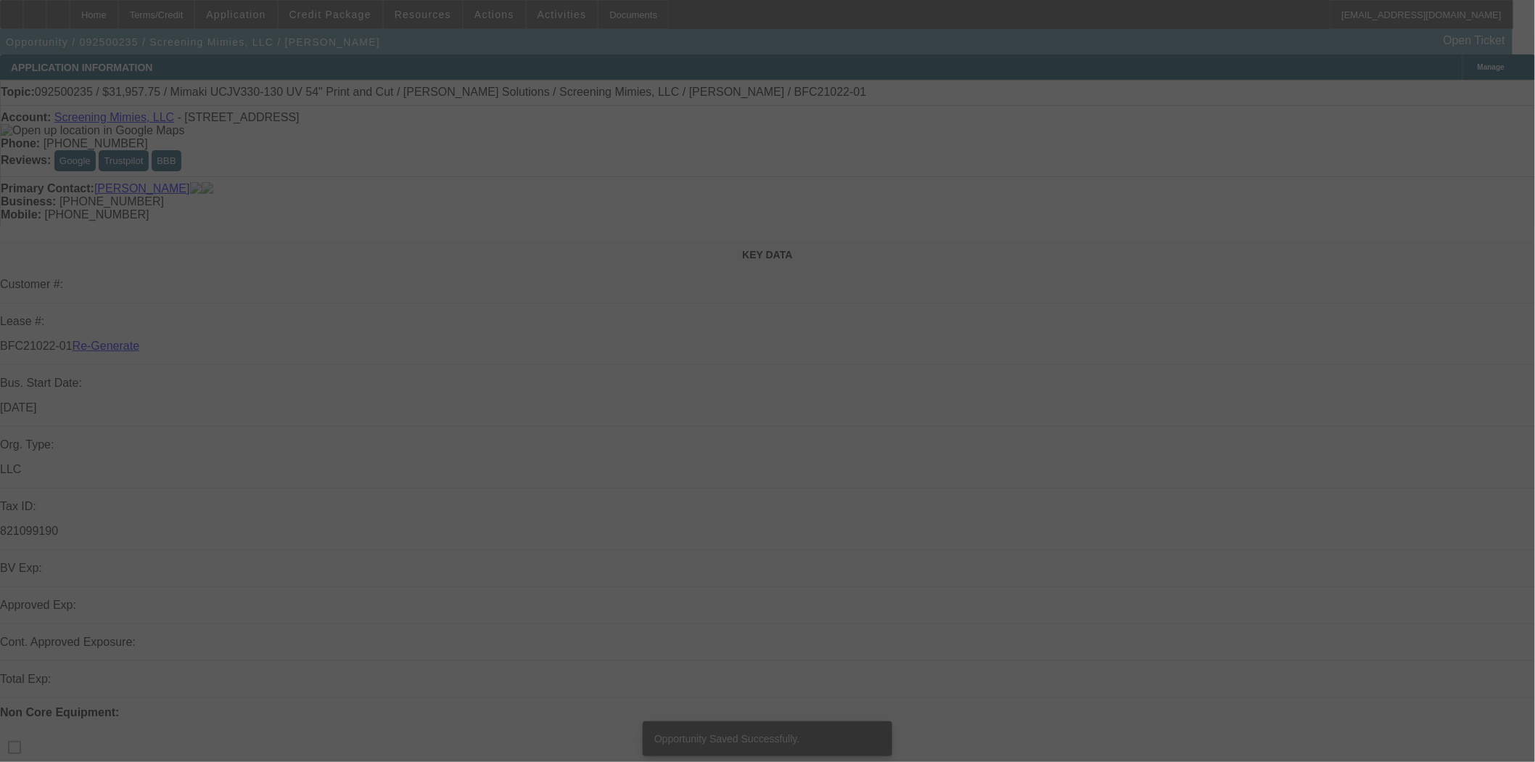
select select "3"
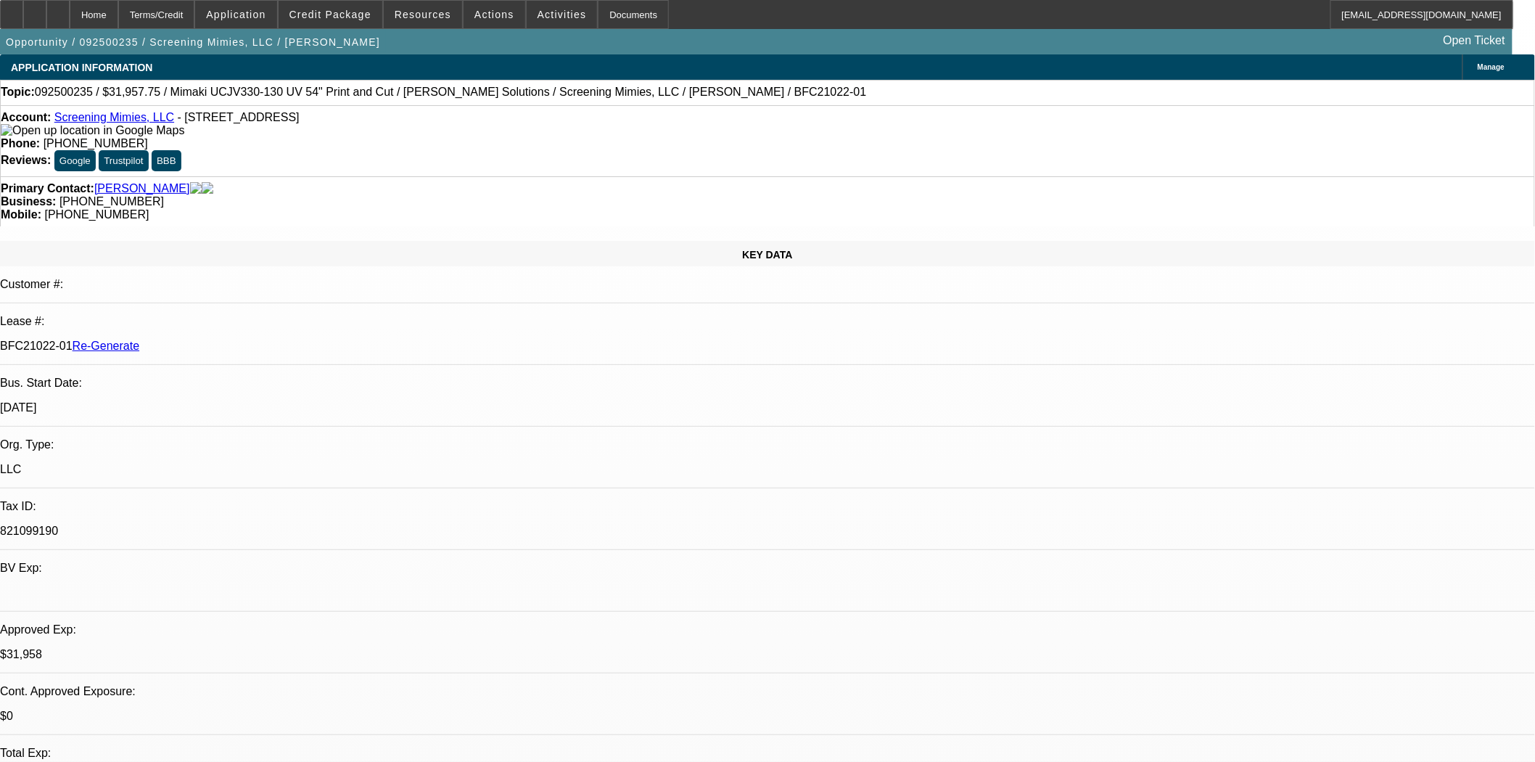
select select "0"
select select "2"
select select "0"
select select "6"
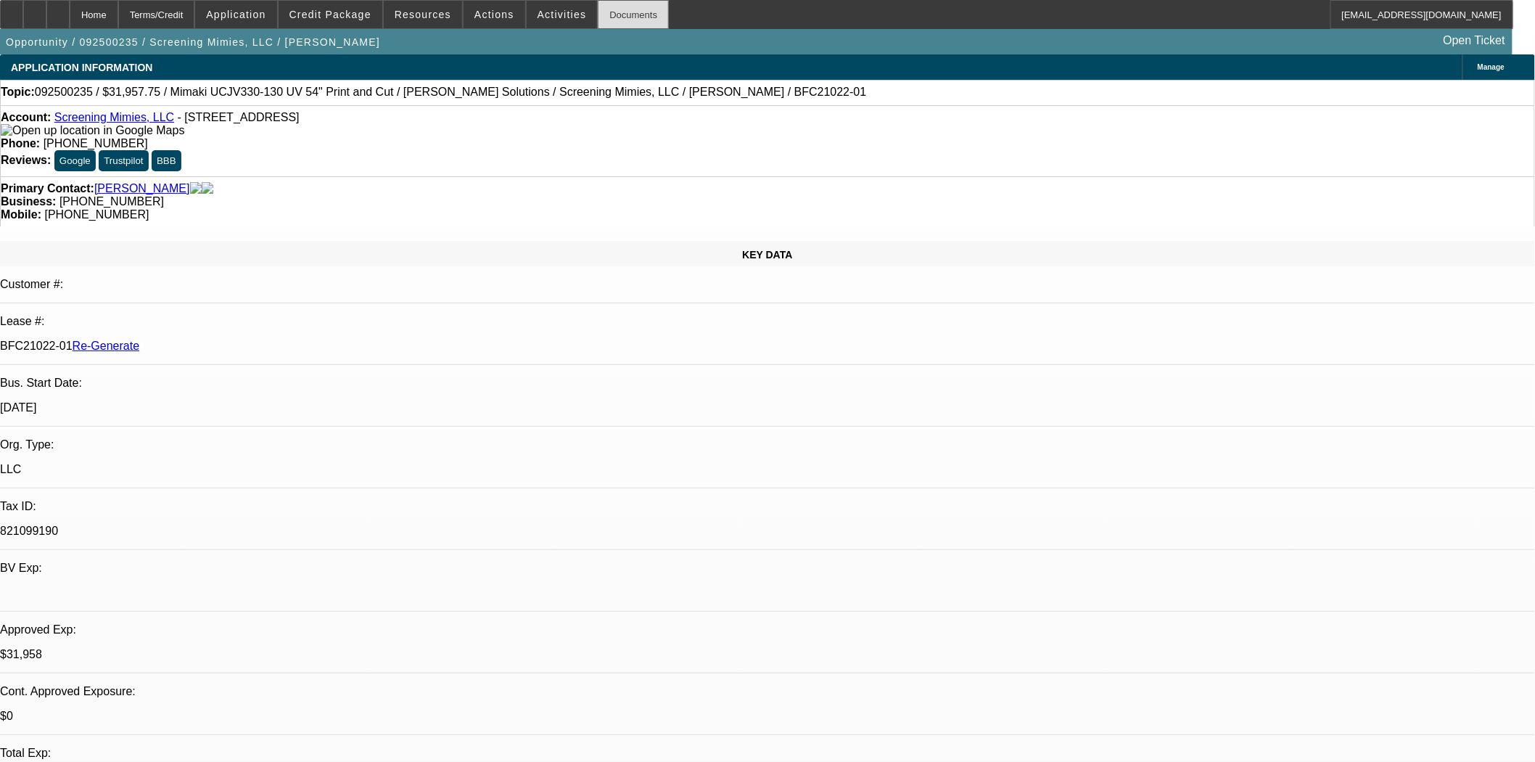
click at [620, 20] on div "Documents" at bounding box center [633, 14] width 71 height 29
